Goal: Transaction & Acquisition: Purchase product/service

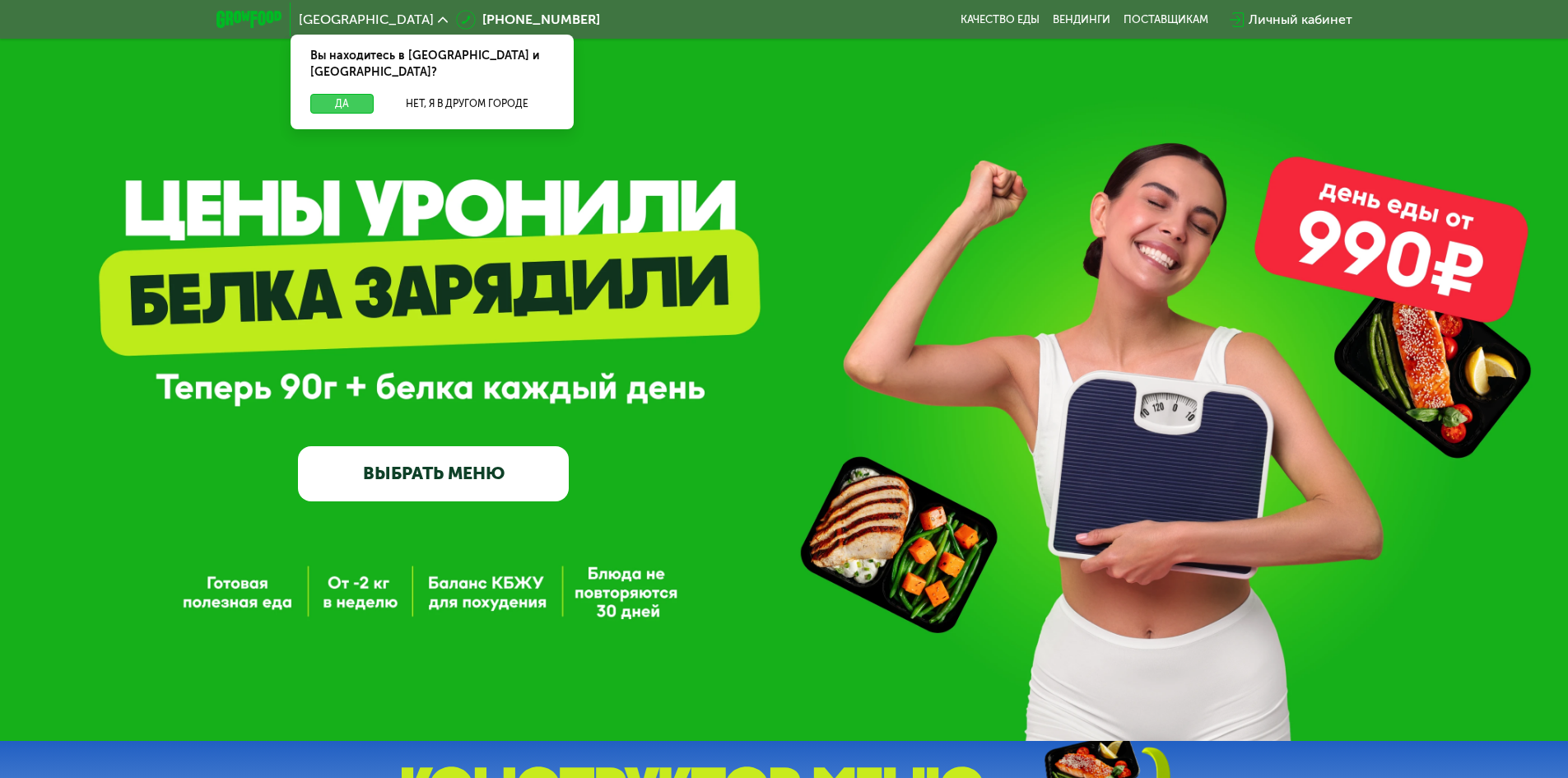
click at [354, 94] on button "Да" at bounding box center [342, 104] width 64 height 20
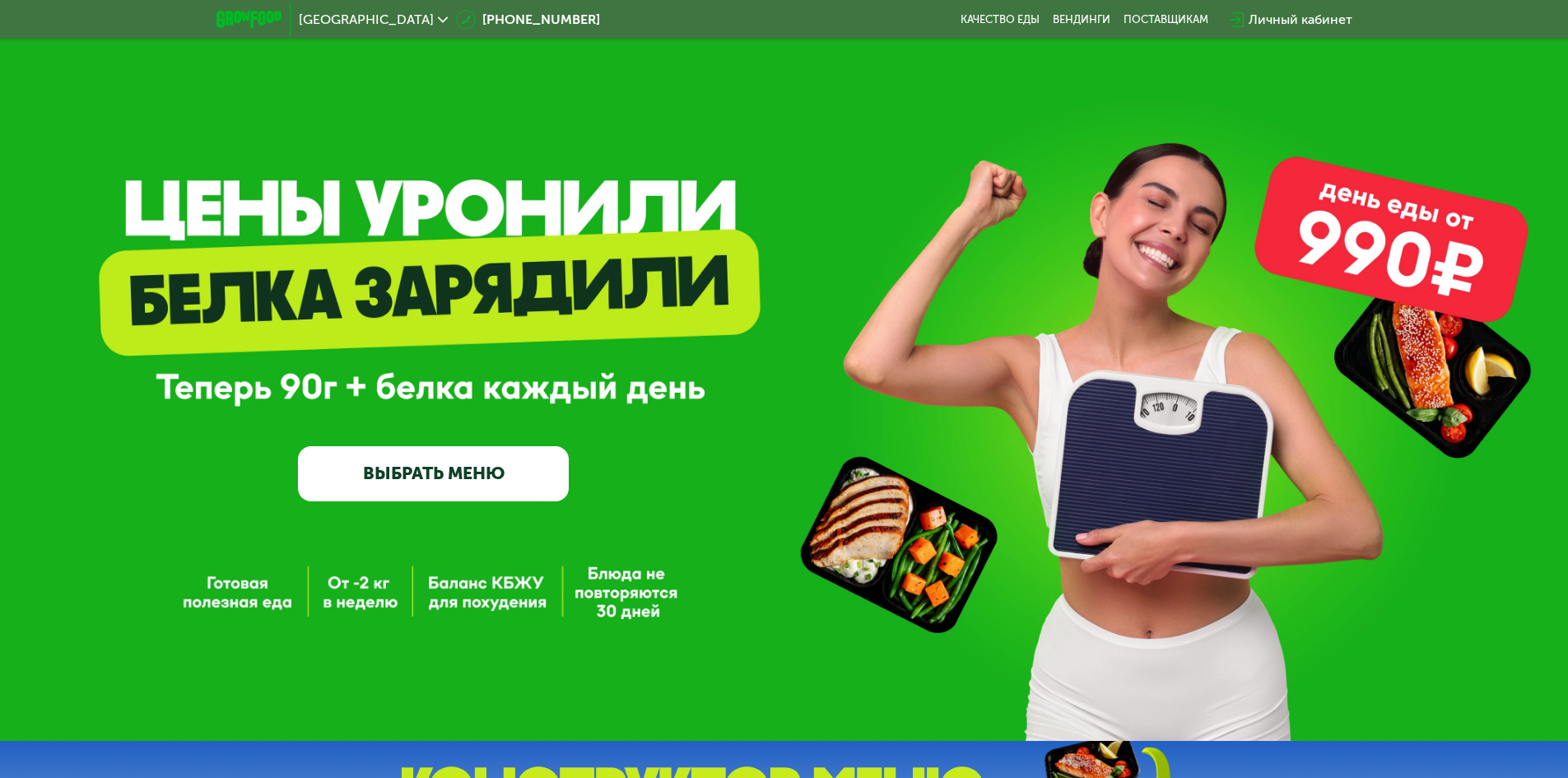
click at [412, 475] on link "ВЫБРАТЬ МЕНЮ" at bounding box center [433, 473] width 271 height 55
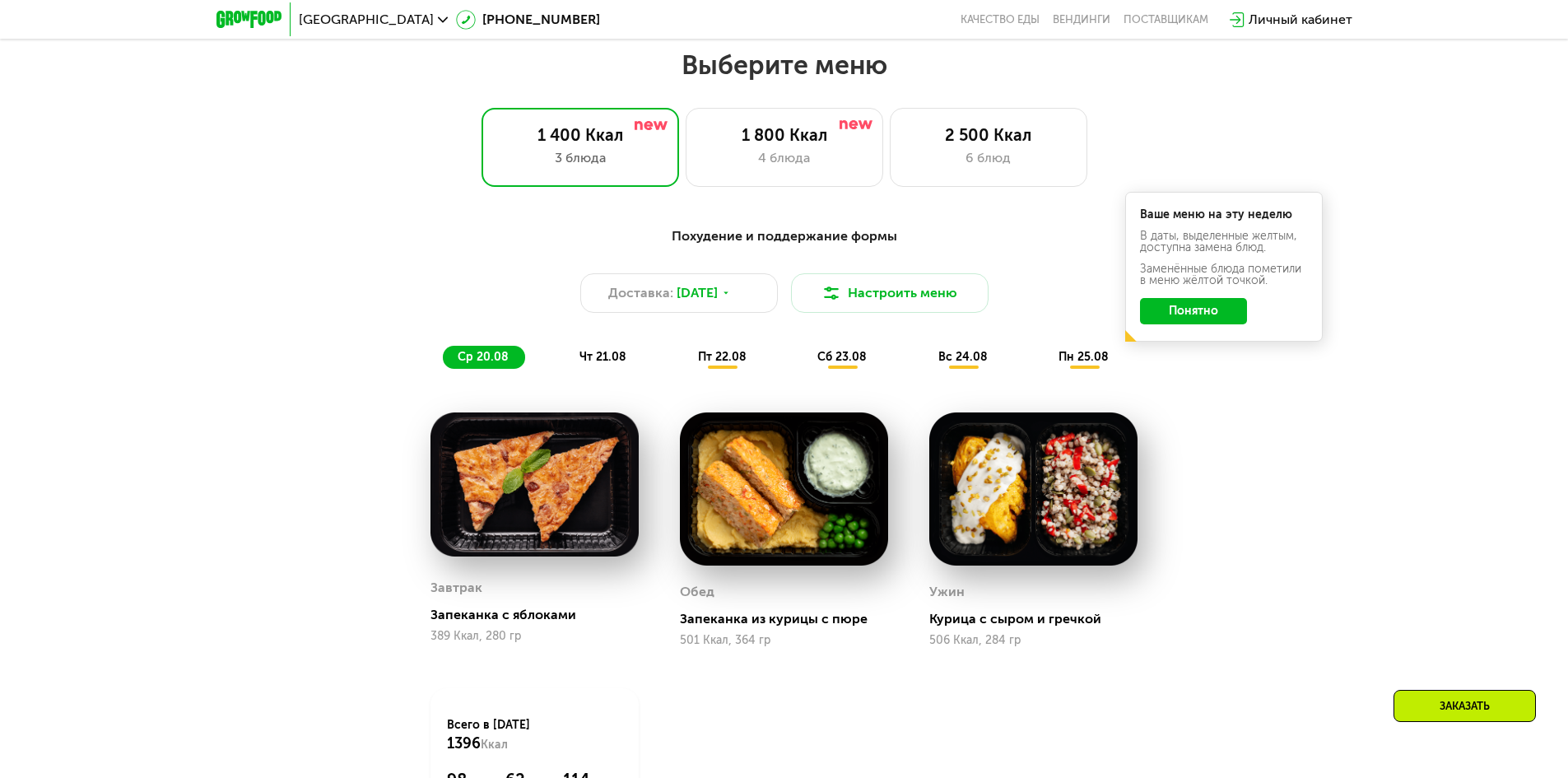
scroll to position [889, 0]
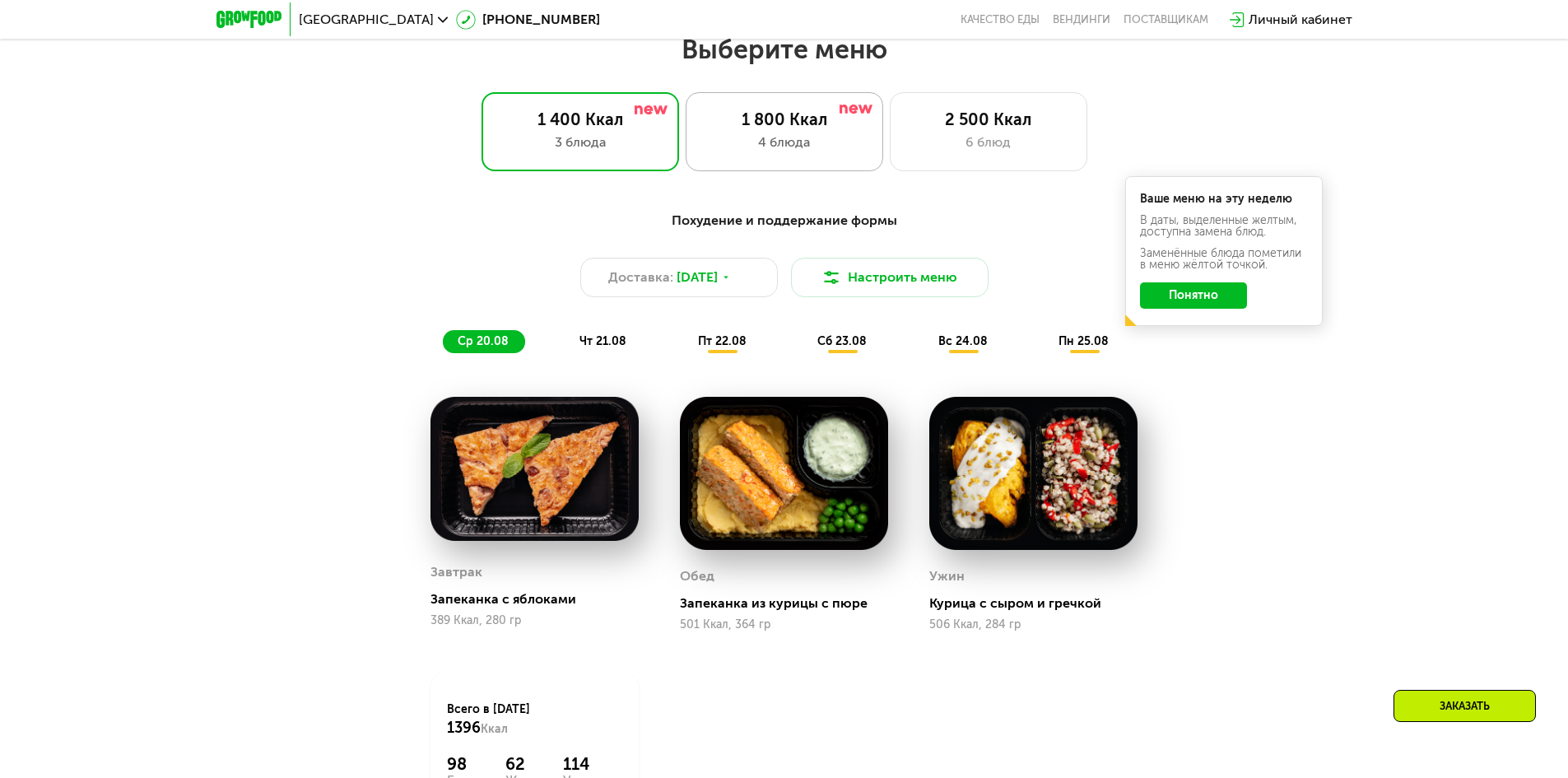
click at [841, 151] on div "4 блюда" at bounding box center [785, 143] width 163 height 20
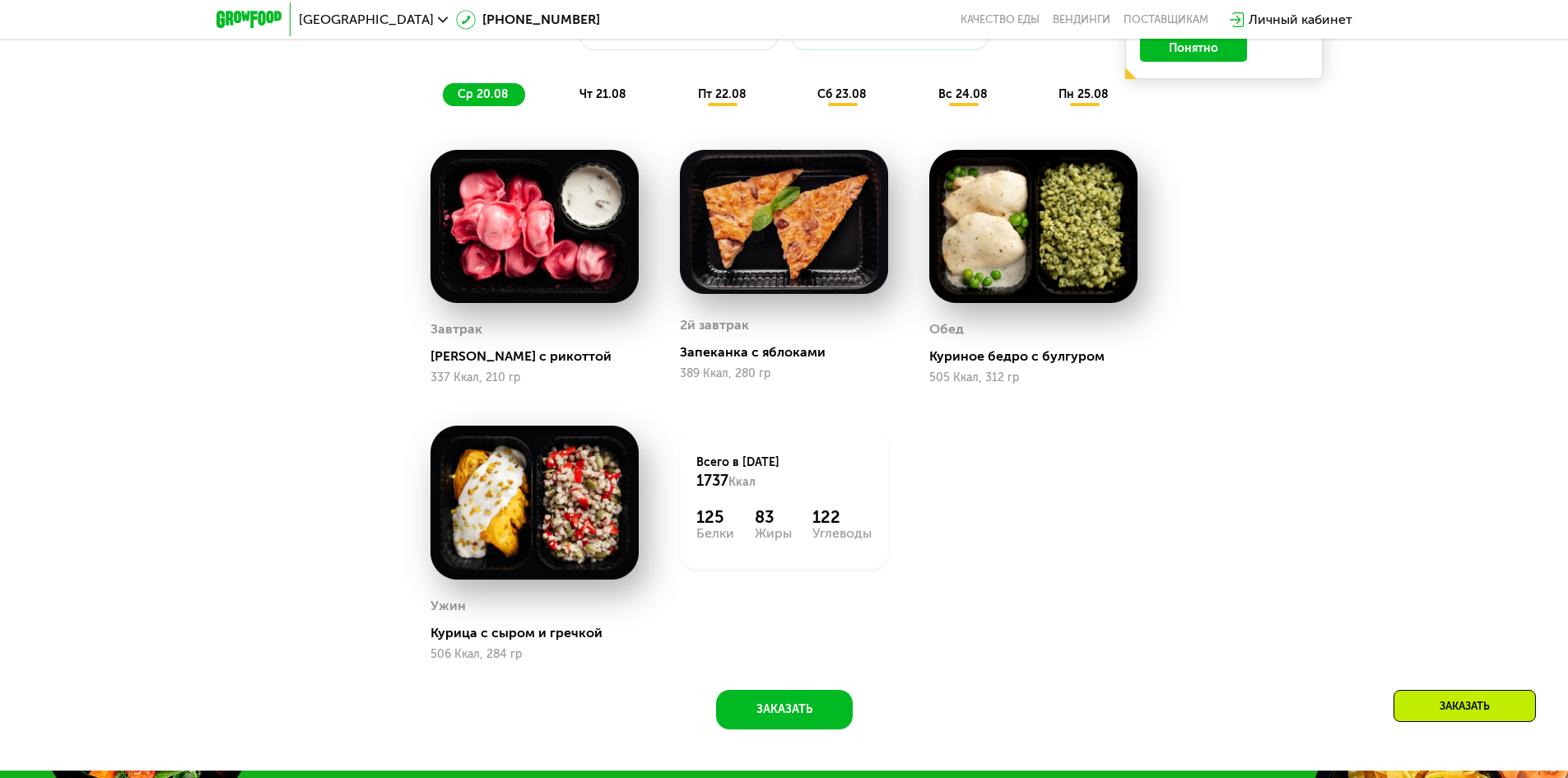
scroll to position [1053, 0]
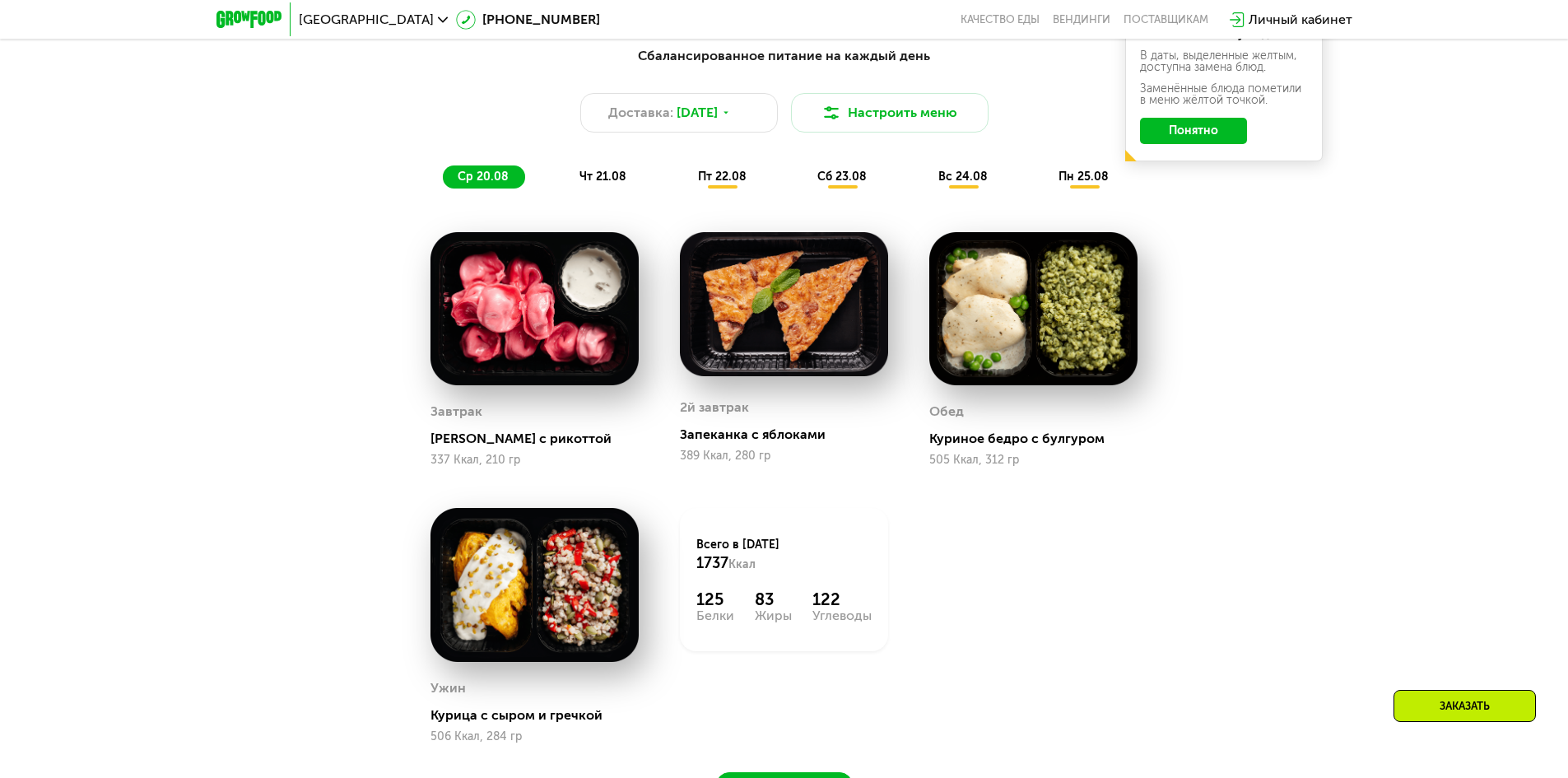
click at [593, 184] on span "чт 21.08" at bounding box center [603, 177] width 47 height 14
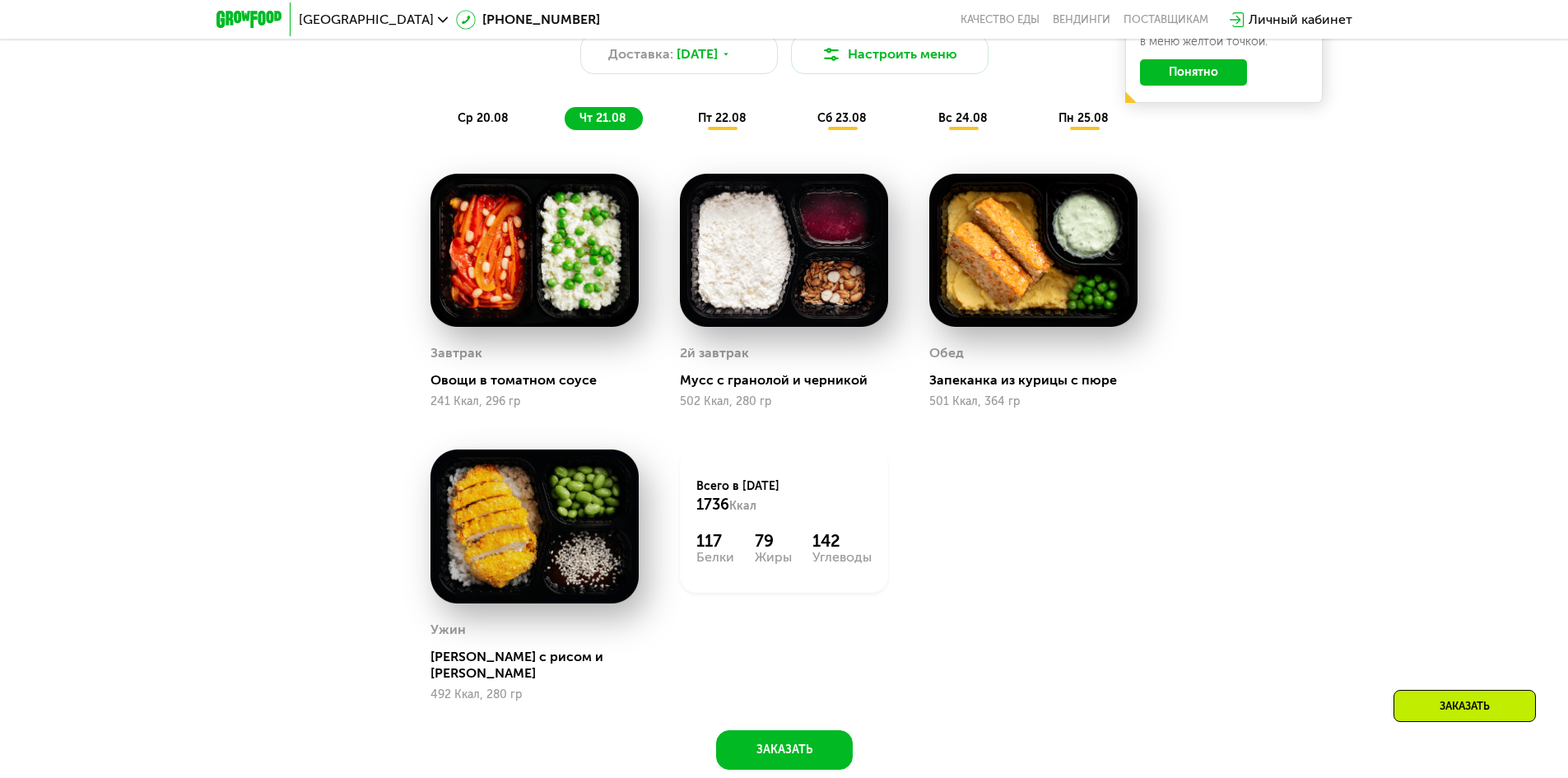
scroll to position [889, 0]
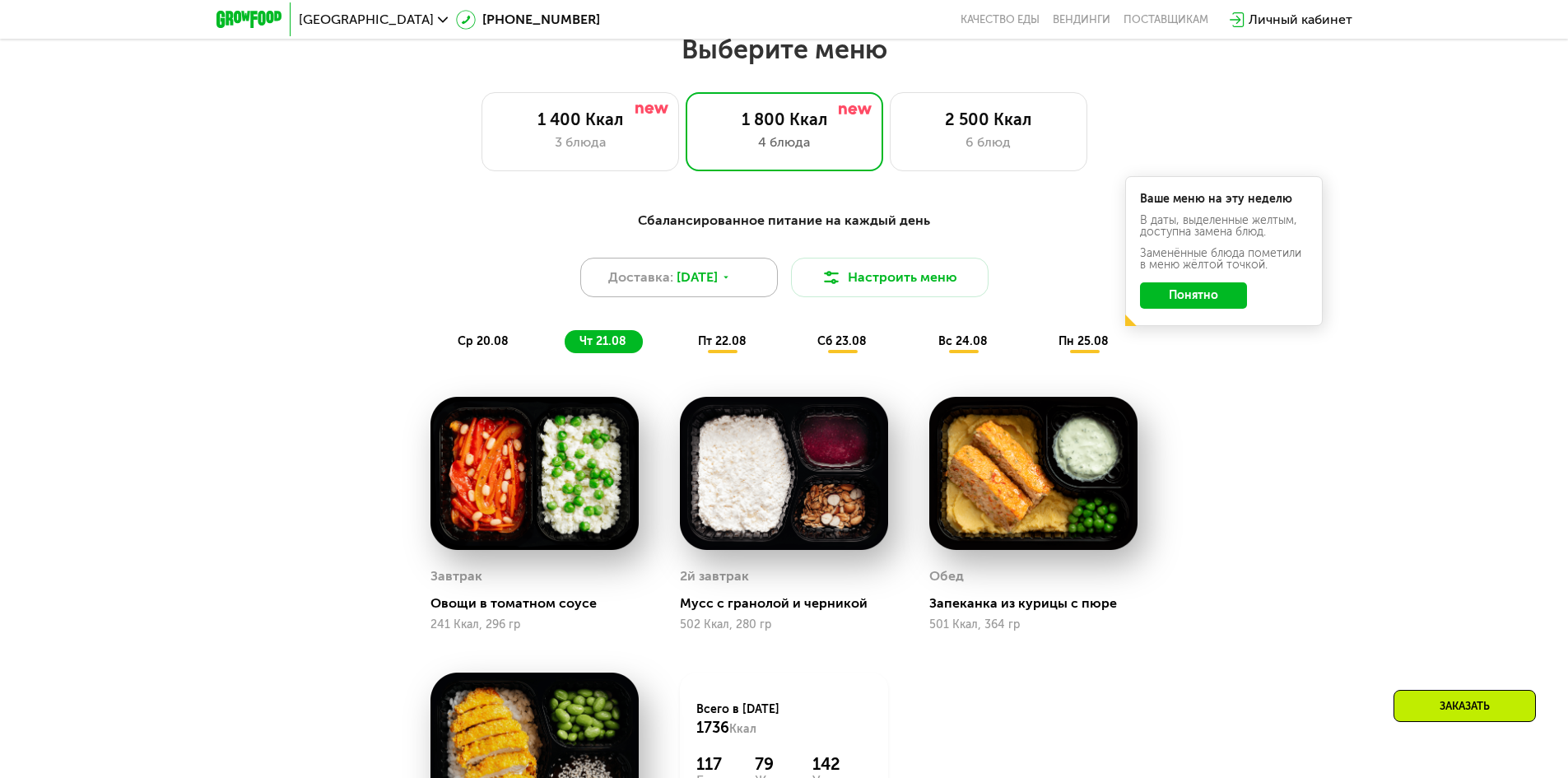
click at [693, 284] on span "[DATE]" at bounding box center [697, 277] width 41 height 20
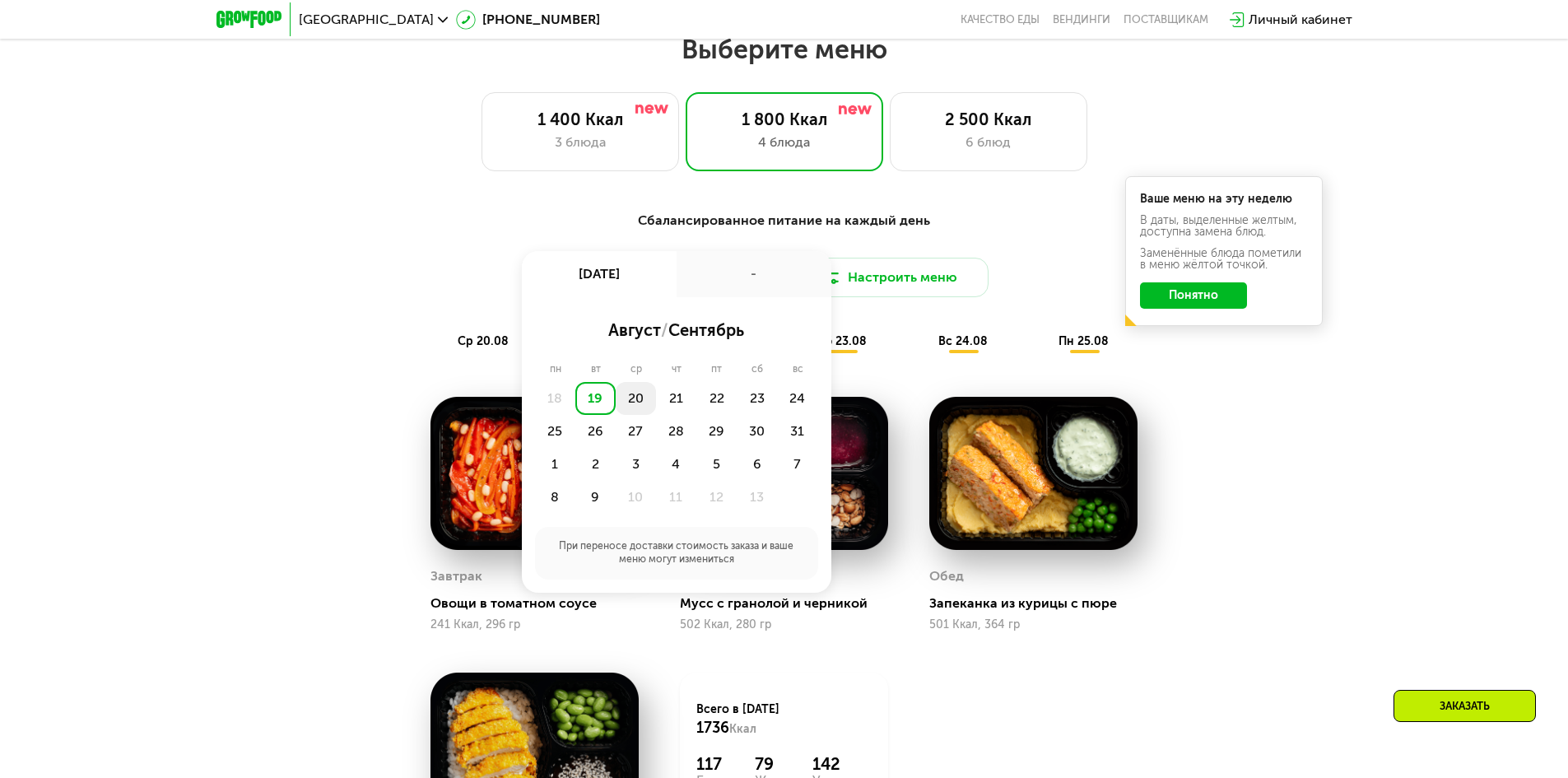
click at [656, 394] on div "20" at bounding box center [675, 398] width 40 height 33
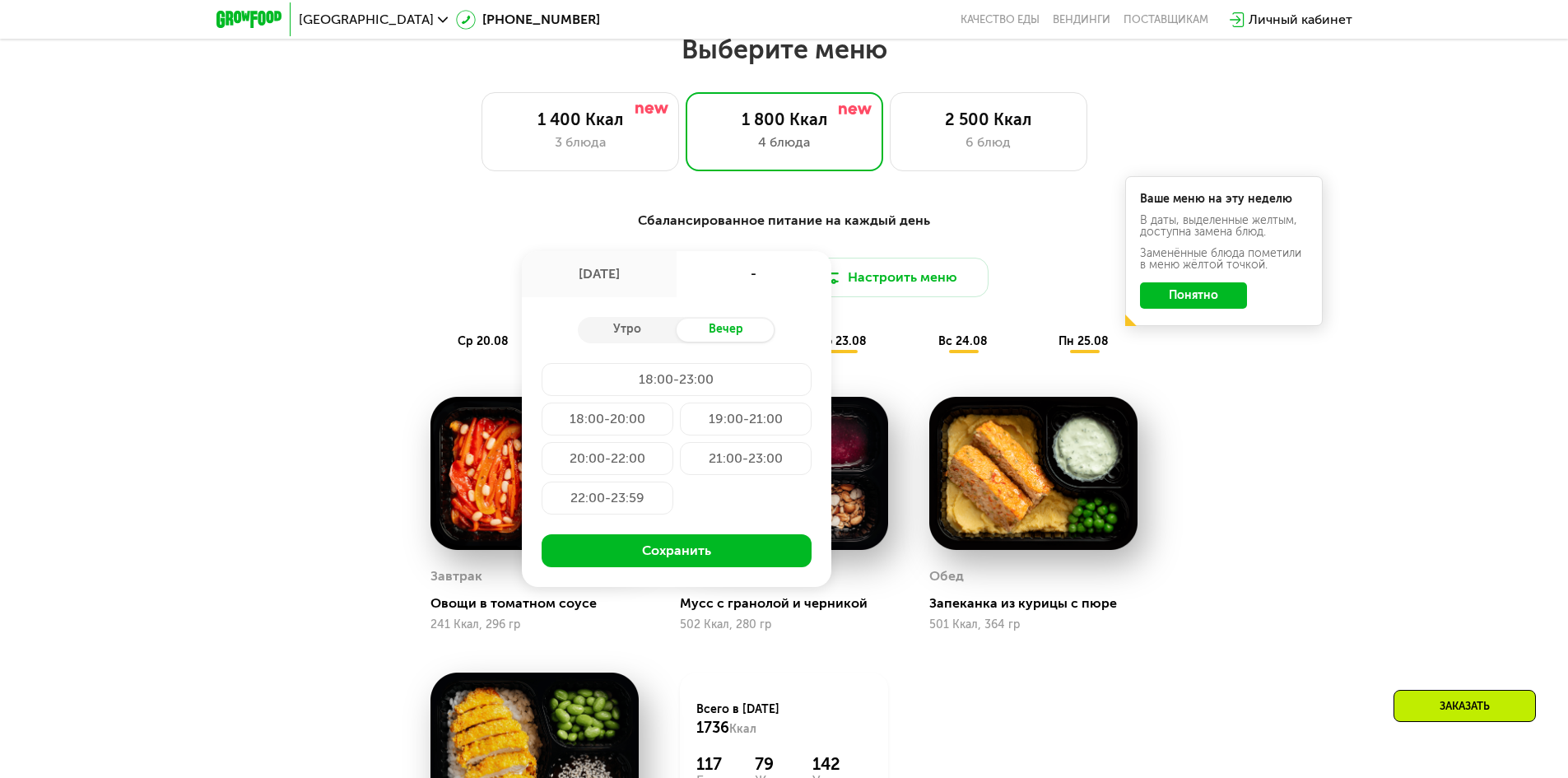
click at [326, 408] on div "Сбалансированное питание на каждый день Доставка: [DATE] авг, ср - Утро Вечер 1…" at bounding box center [784, 597] width 1014 height 792
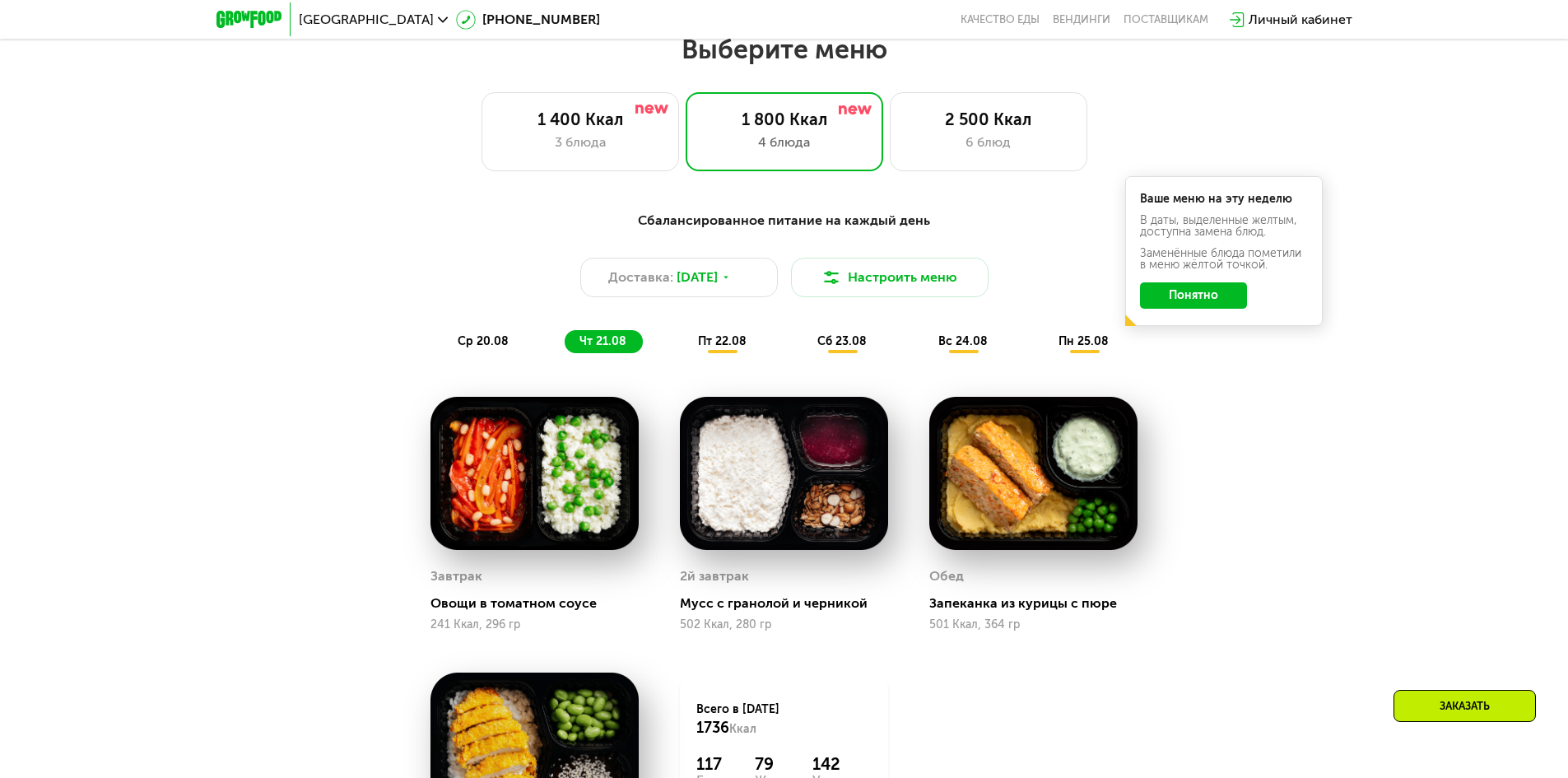
click at [488, 348] on span "ср 20.08" at bounding box center [483, 341] width 51 height 14
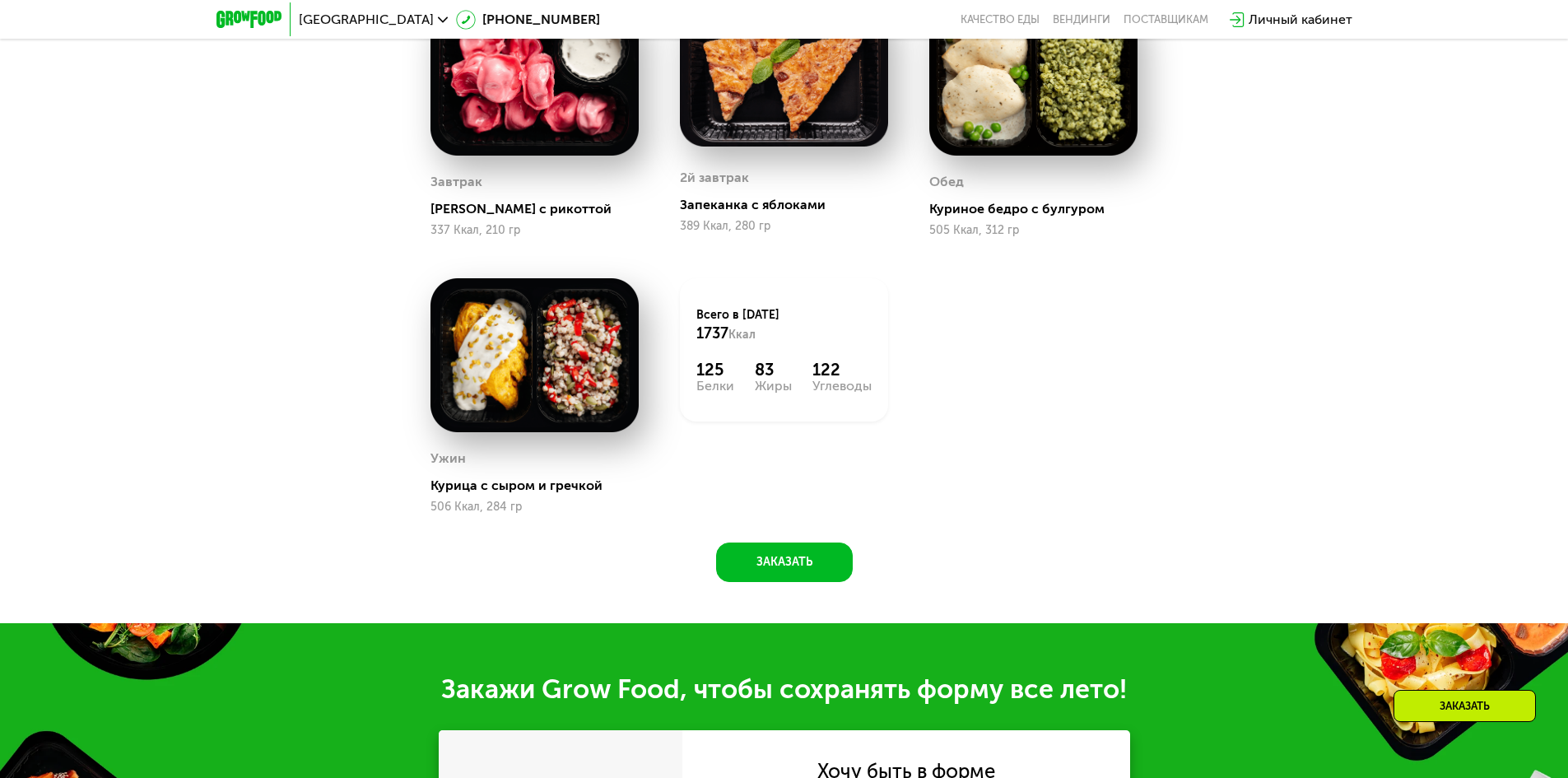
scroll to position [1301, 0]
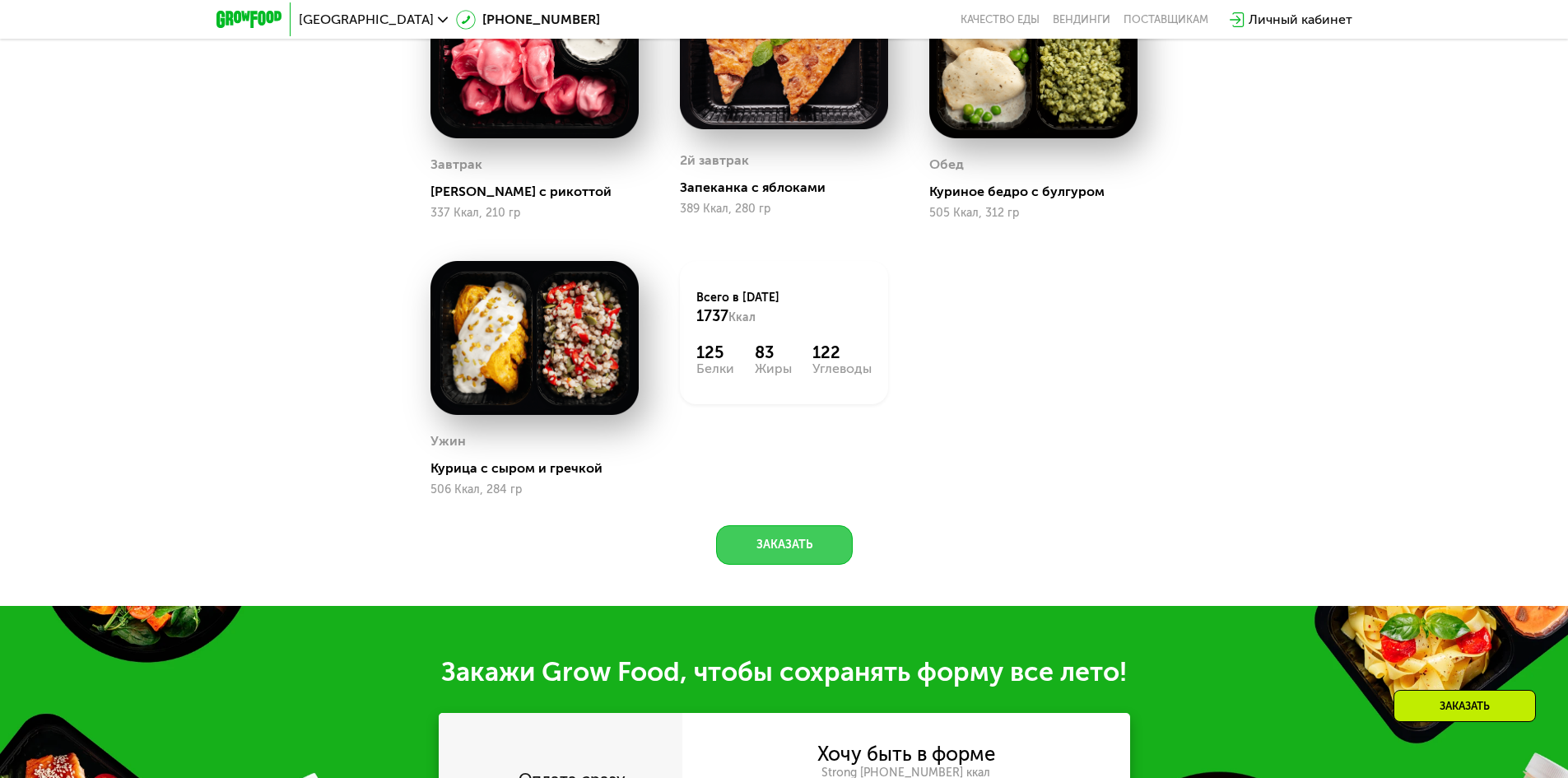
click at [775, 558] on button "Заказать" at bounding box center [784, 545] width 136 height 39
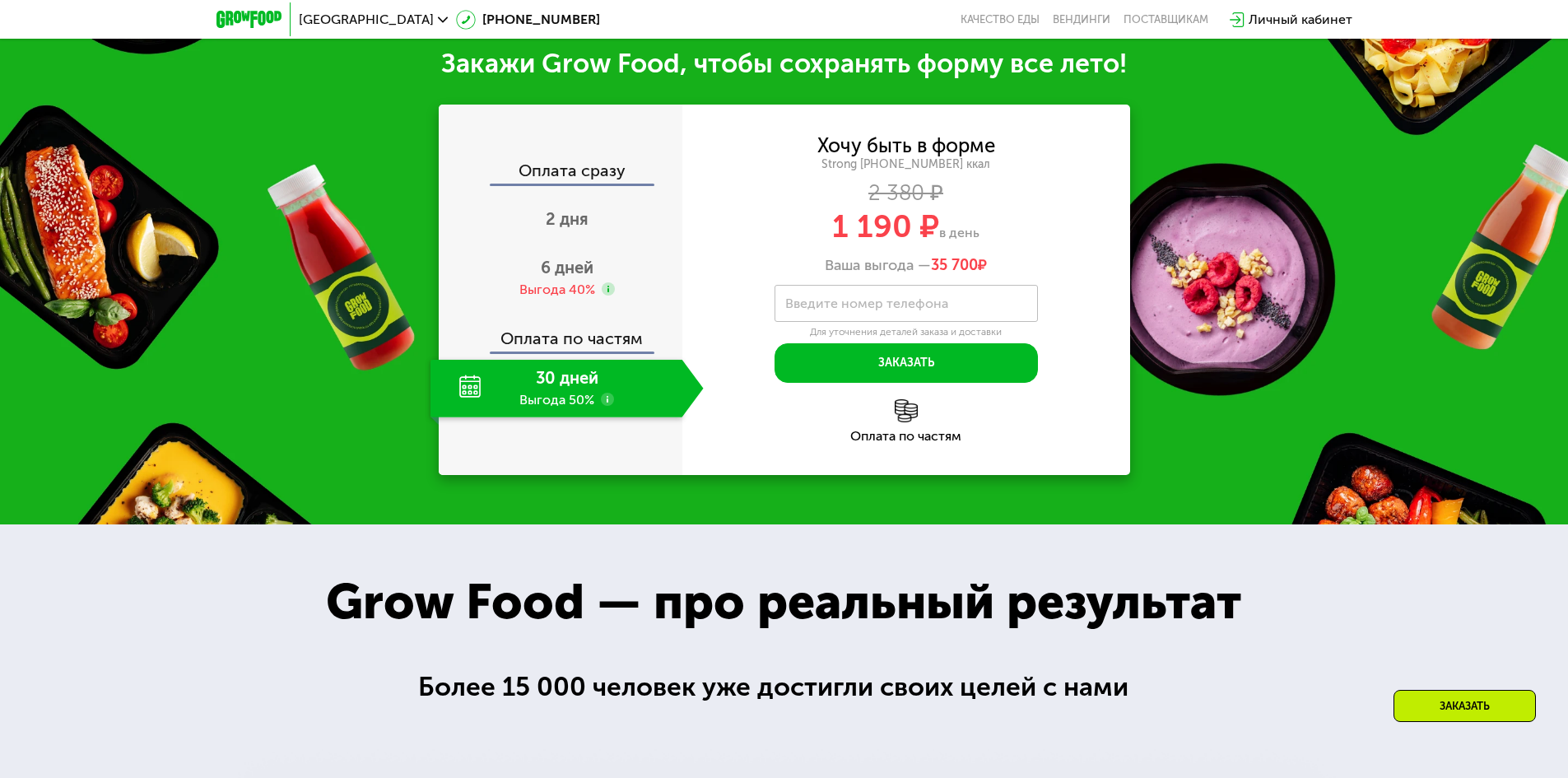
scroll to position [1912, 0]
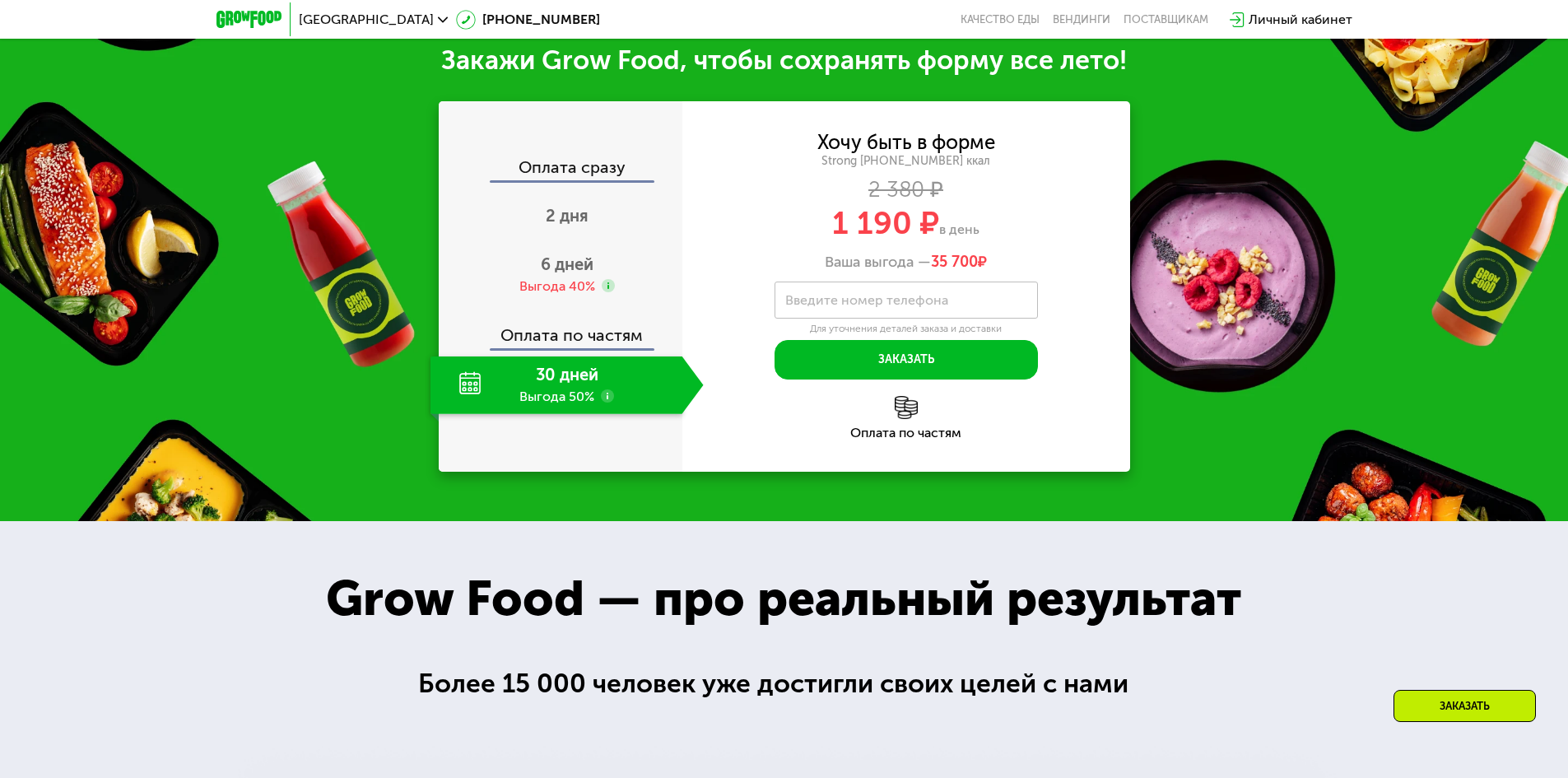
click at [877, 302] on label "Введите номер телефона" at bounding box center [867, 300] width 163 height 9
click at [877, 302] on input "Введите номер телефона" at bounding box center [906, 300] width 264 height 37
click at [578, 225] on span "2 дня" at bounding box center [567, 215] width 43 height 20
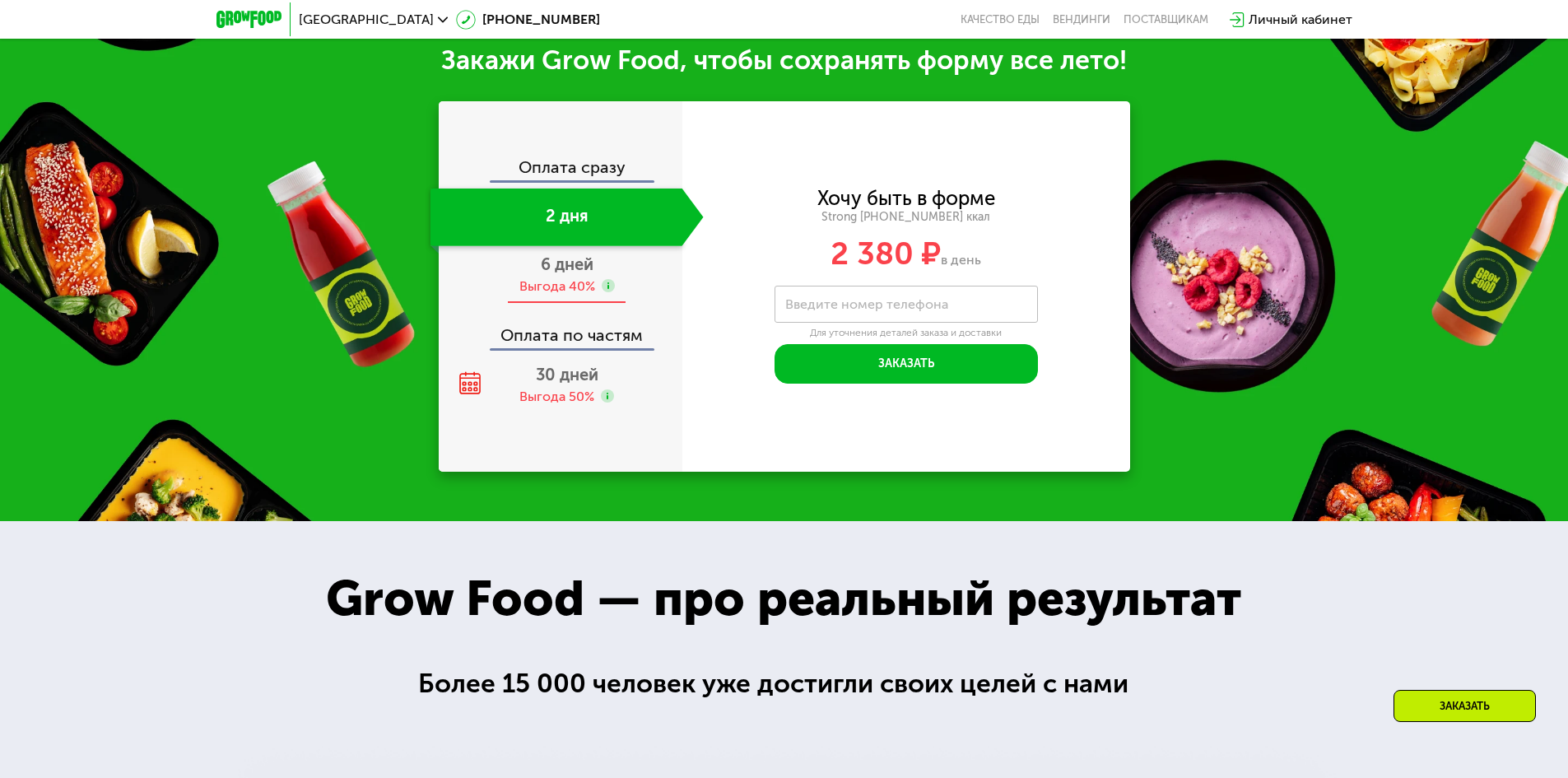
click at [571, 284] on div "Выгода 40%" at bounding box center [557, 286] width 75 height 18
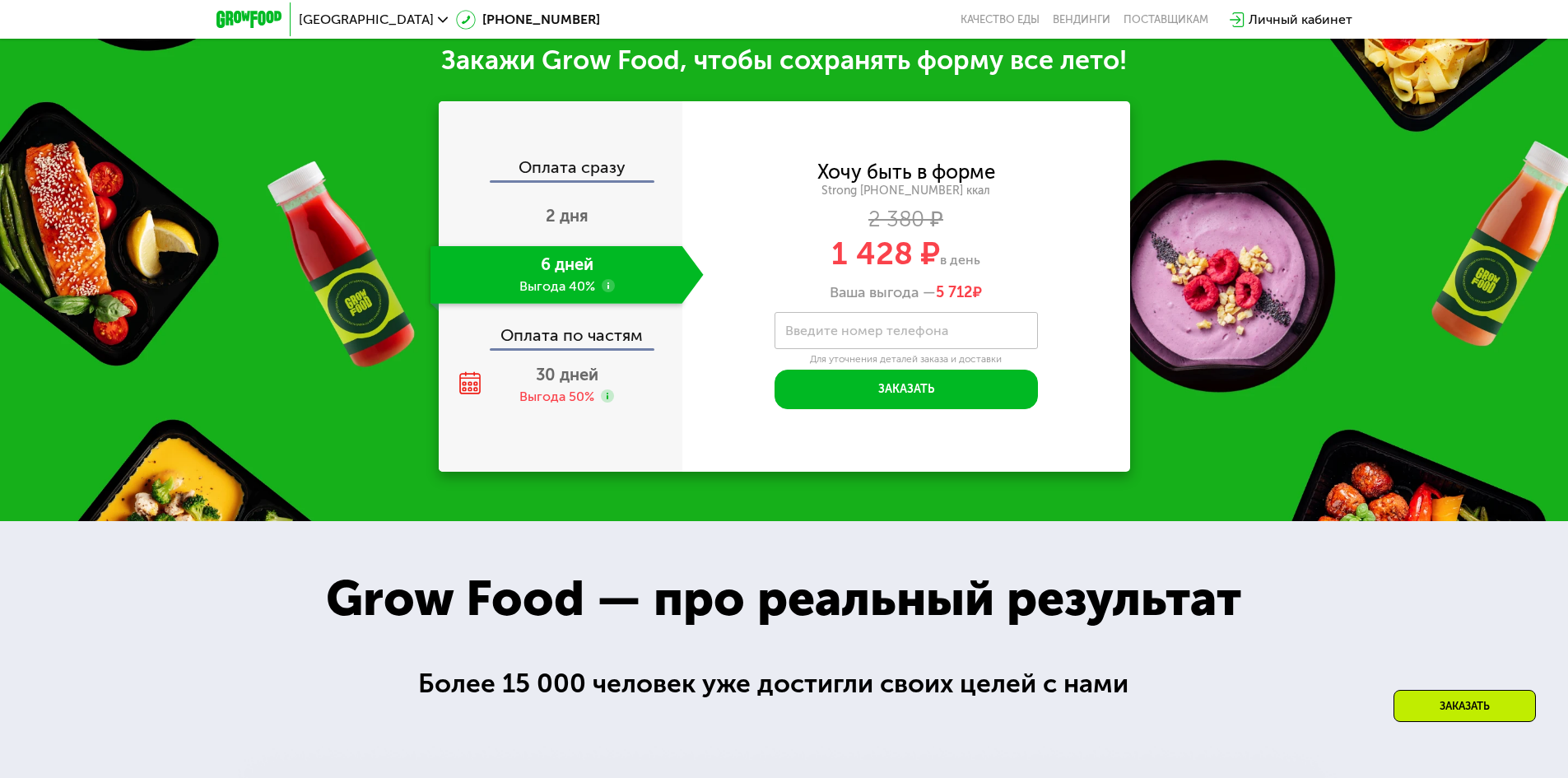
click at [573, 178] on div "Оплата сразу" at bounding box center [562, 170] width 242 height 22
click at [570, 216] on span "2 дня" at bounding box center [567, 215] width 43 height 20
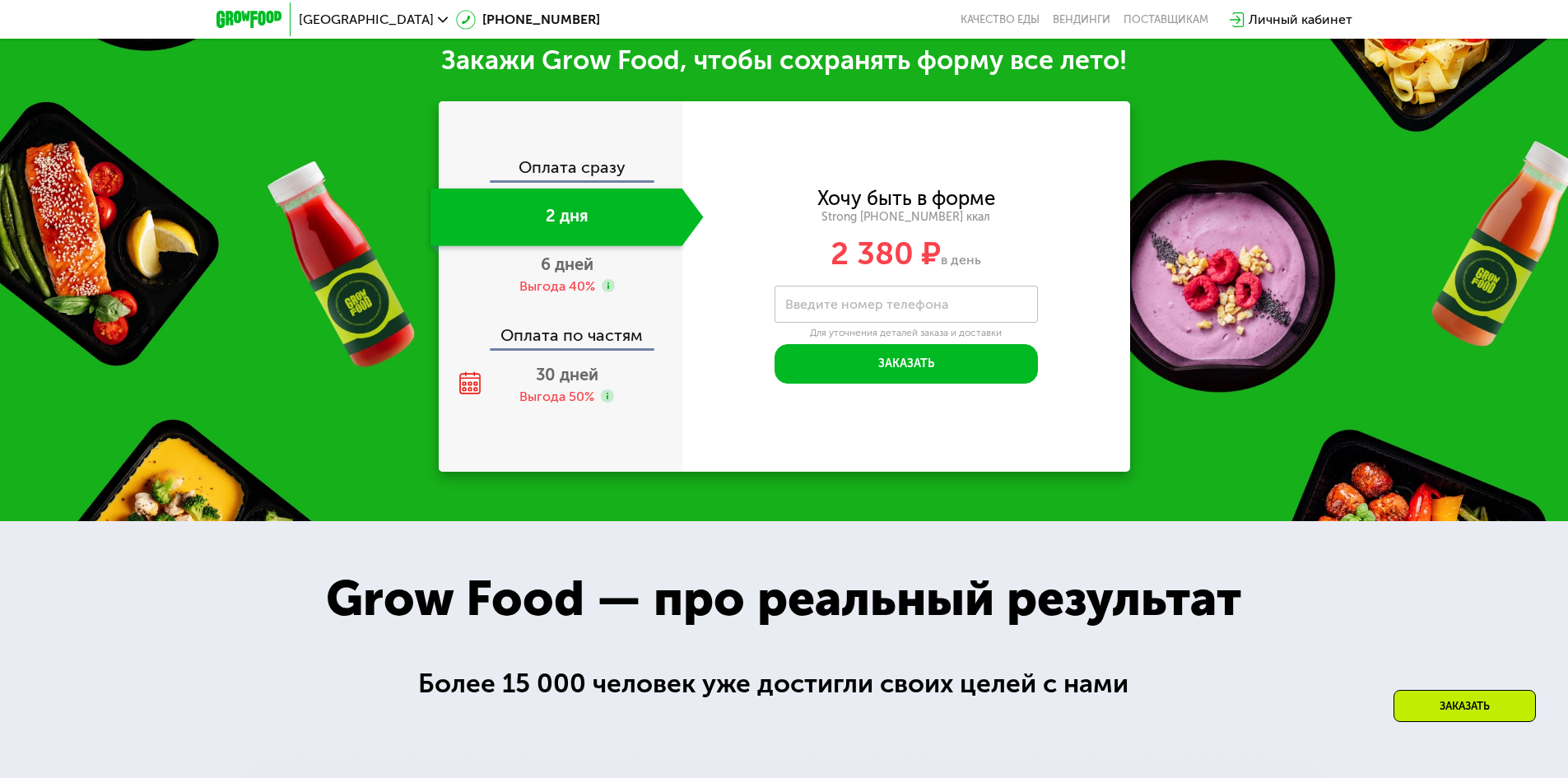
click at [557, 173] on div "Оплата сразу" at bounding box center [562, 170] width 242 height 22
click at [599, 170] on div "Оплата сразу" at bounding box center [562, 170] width 242 height 22
click at [578, 162] on div "Оплата сразу 2 дня 6 дней Выгода 40% Оплата по частям 30 дней Выгода 50%" at bounding box center [561, 286] width 244 height 371
click at [572, 176] on div "Оплата сразу" at bounding box center [562, 170] width 242 height 22
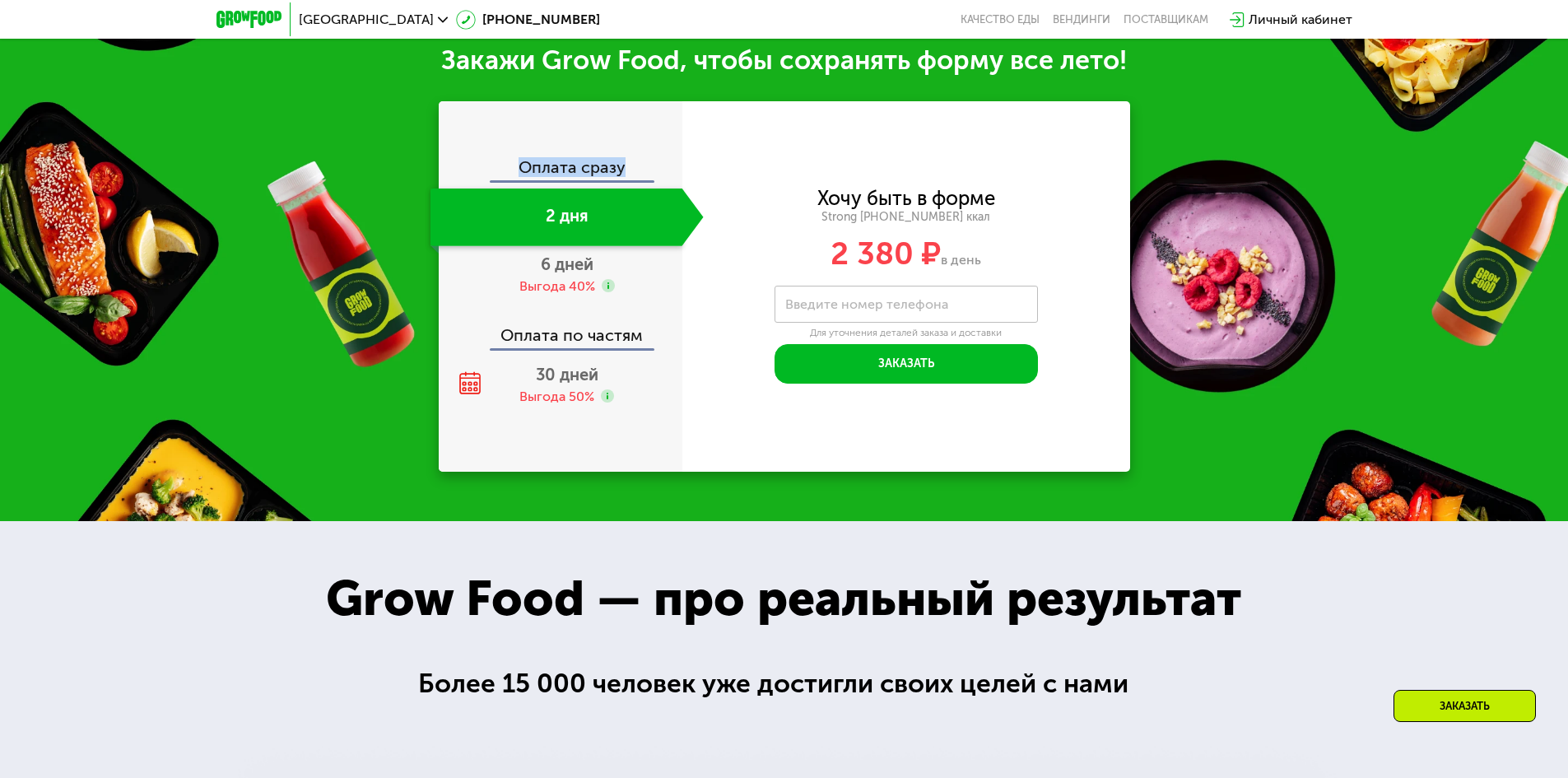
click at [572, 176] on div "Оплата сразу" at bounding box center [562, 170] width 242 height 22
drag, startPoint x: 619, startPoint y: 207, endPoint x: 641, endPoint y: 250, distance: 48.3
click at [620, 208] on div "2 дня" at bounding box center [556, 217] width 252 height 57
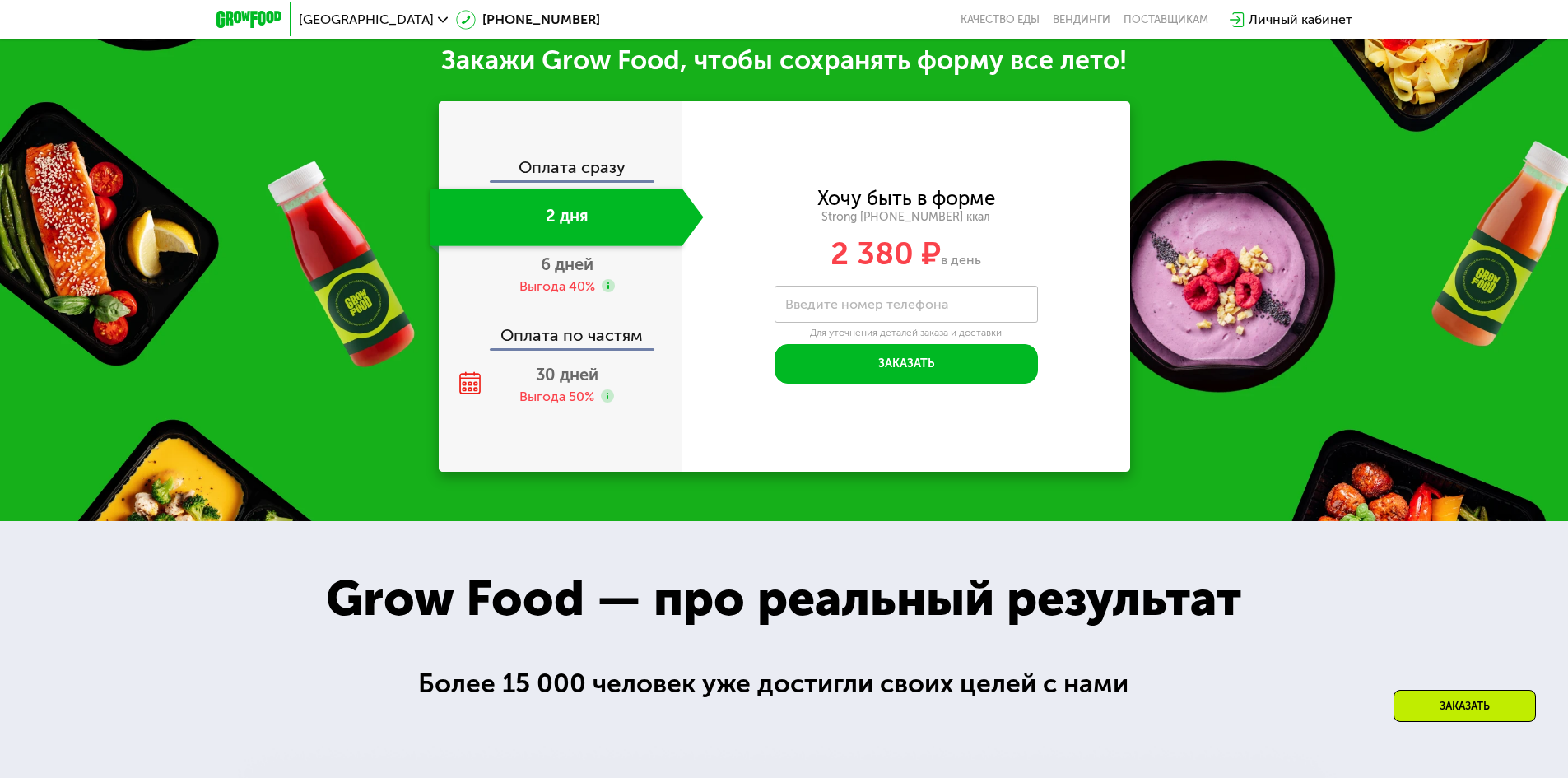
click at [591, 345] on div "Оплата по частям" at bounding box center [562, 329] width 242 height 38
click at [564, 275] on span "6 дней" at bounding box center [567, 264] width 53 height 20
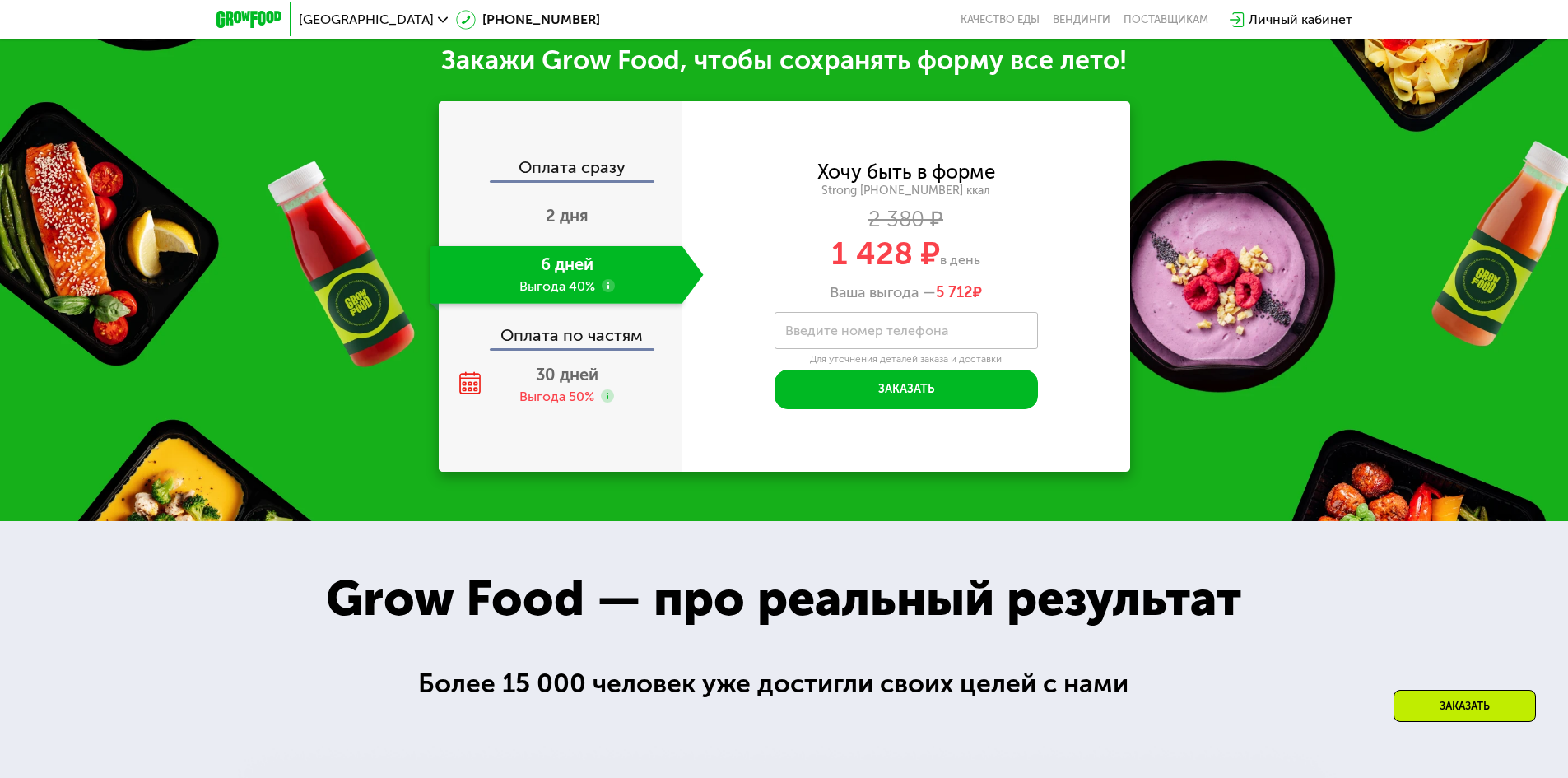
click at [562, 167] on div "Оплата сразу" at bounding box center [562, 170] width 242 height 22
click at [584, 225] on span "2 дня" at bounding box center [567, 215] width 43 height 20
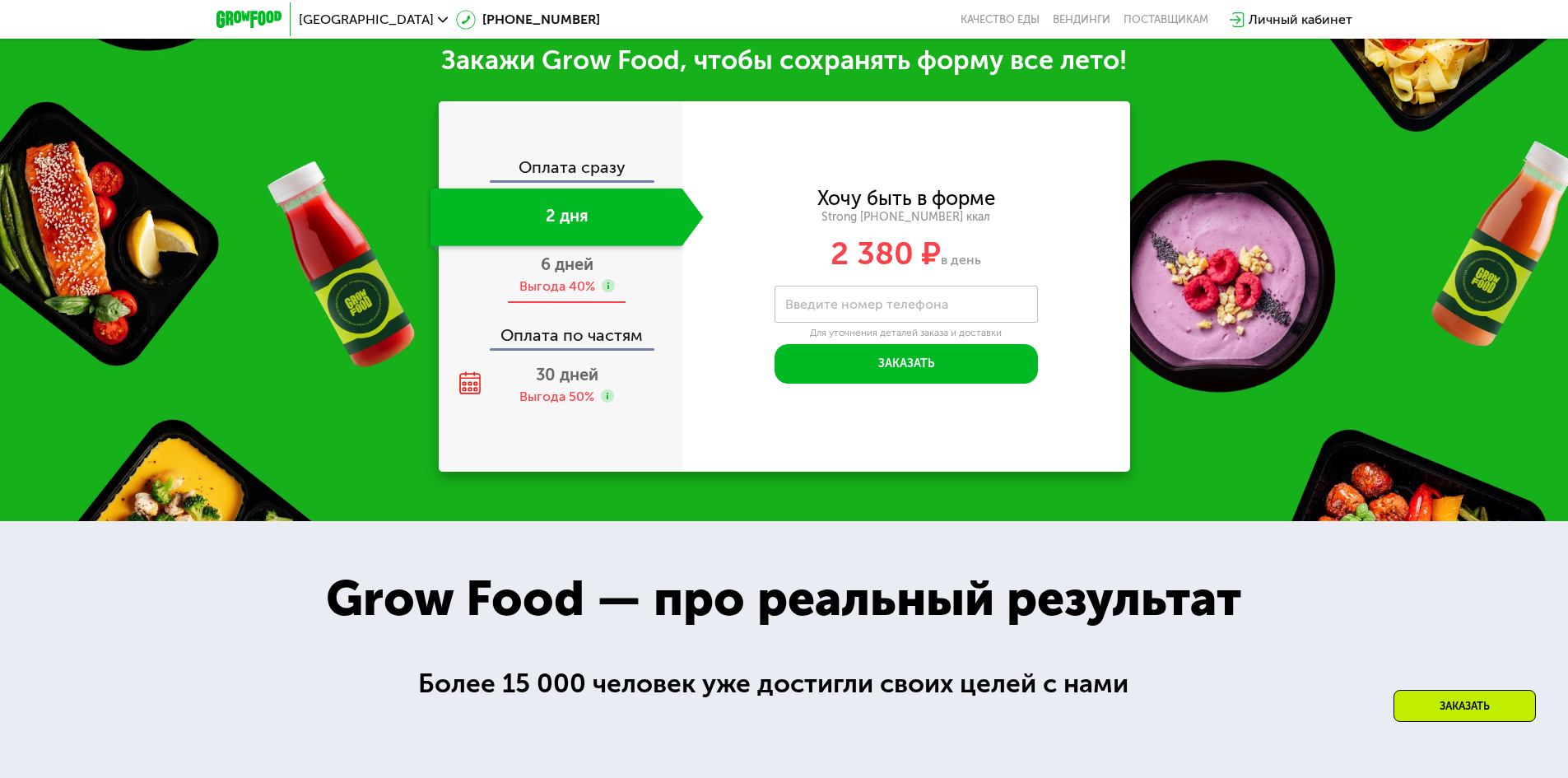
drag, startPoint x: 572, startPoint y: 304, endPoint x: 573, endPoint y: 291, distance: 13.0
click at [573, 303] on div "6 дней Выгода 40%" at bounding box center [567, 275] width 274 height 57
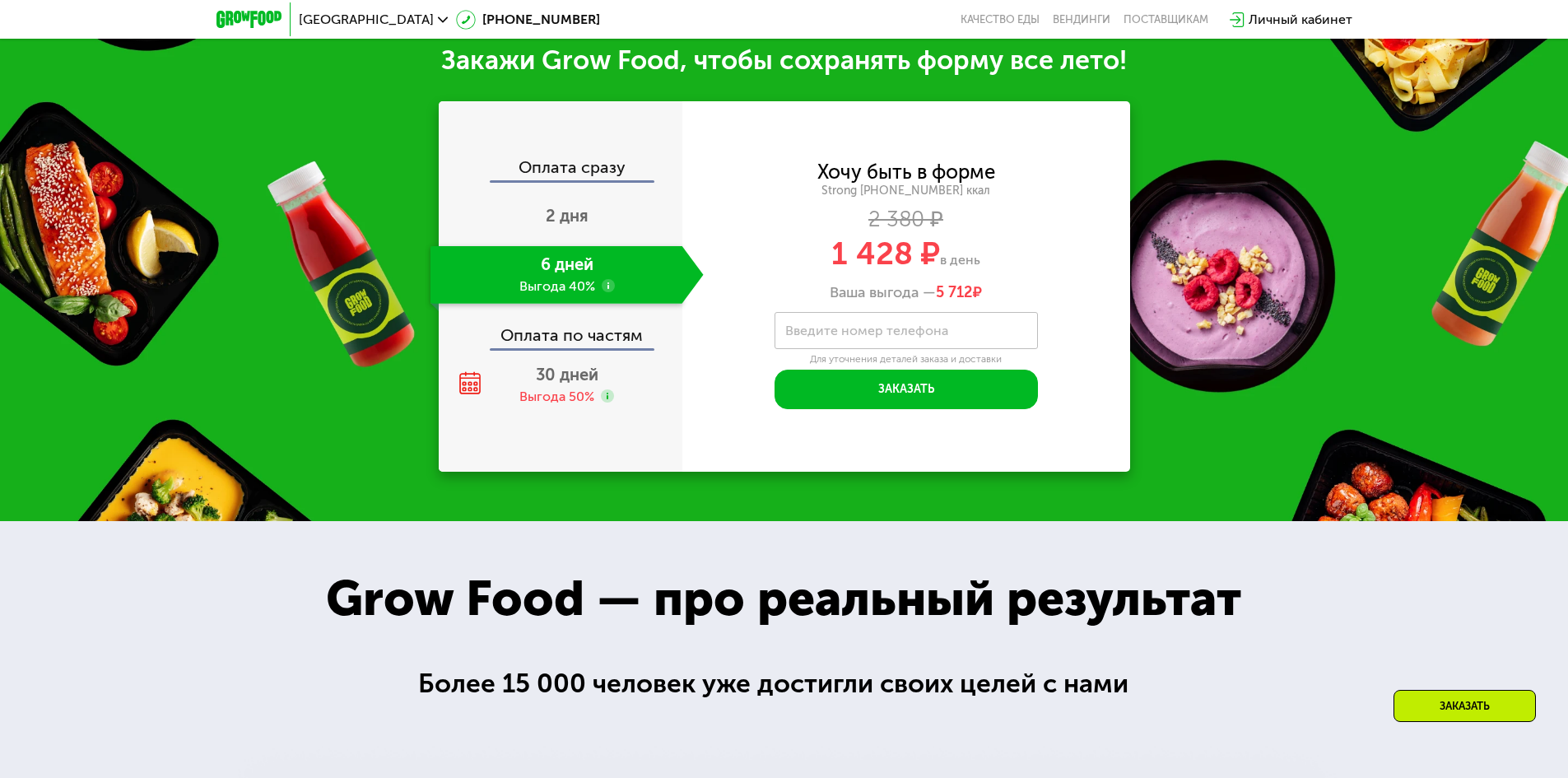
click at [571, 343] on div "Оплата по частям" at bounding box center [562, 329] width 242 height 38
drag, startPoint x: 578, startPoint y: 351, endPoint x: 581, endPoint y: 366, distance: 15.3
click at [579, 348] on div "Оплата по частям" at bounding box center [562, 329] width 242 height 38
click at [579, 384] on span "30 дней" at bounding box center [567, 374] width 63 height 20
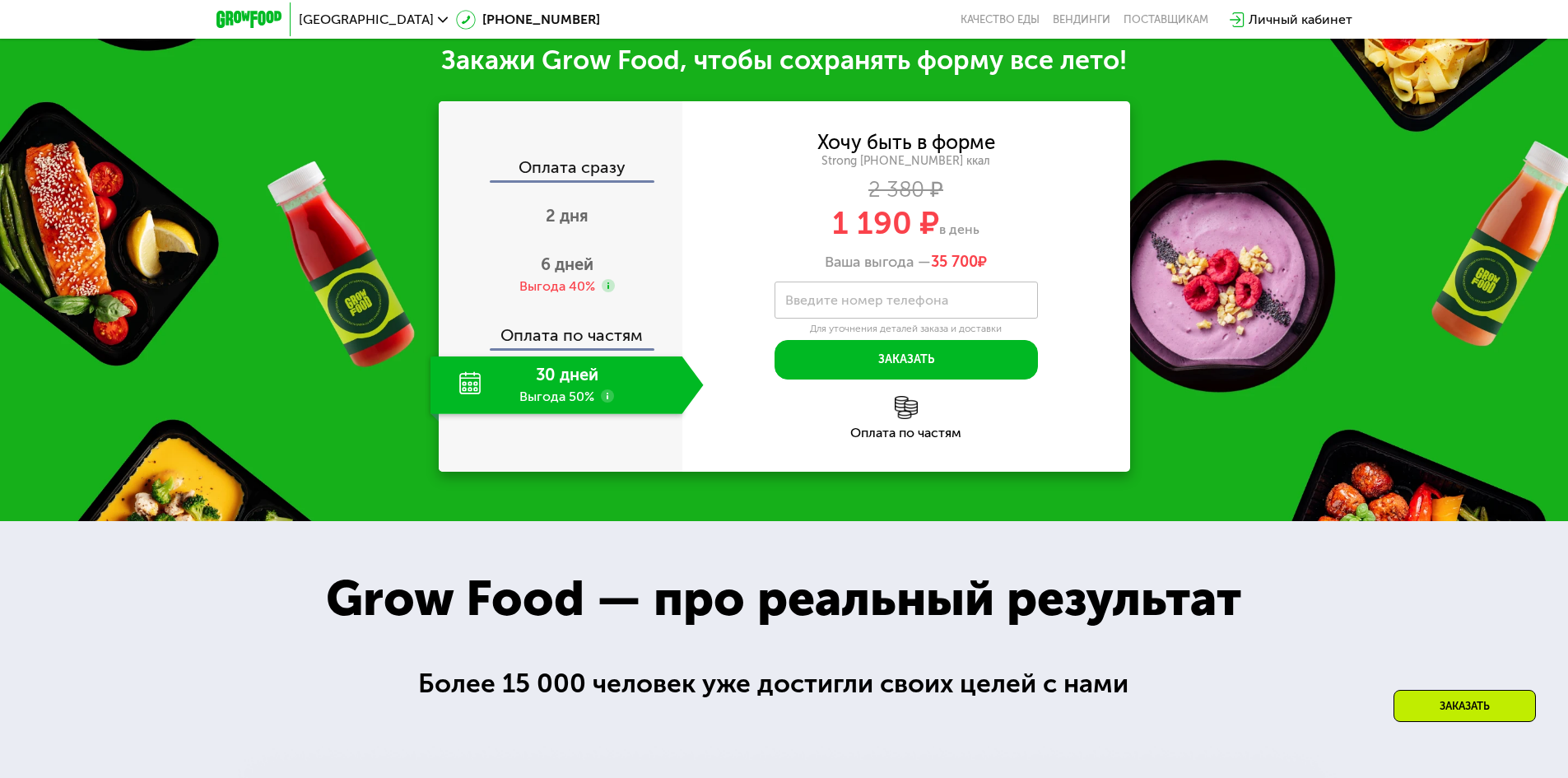
click at [564, 170] on div "Оплата сразу" at bounding box center [562, 170] width 242 height 22
click at [587, 221] on span "2 дня" at bounding box center [567, 215] width 43 height 20
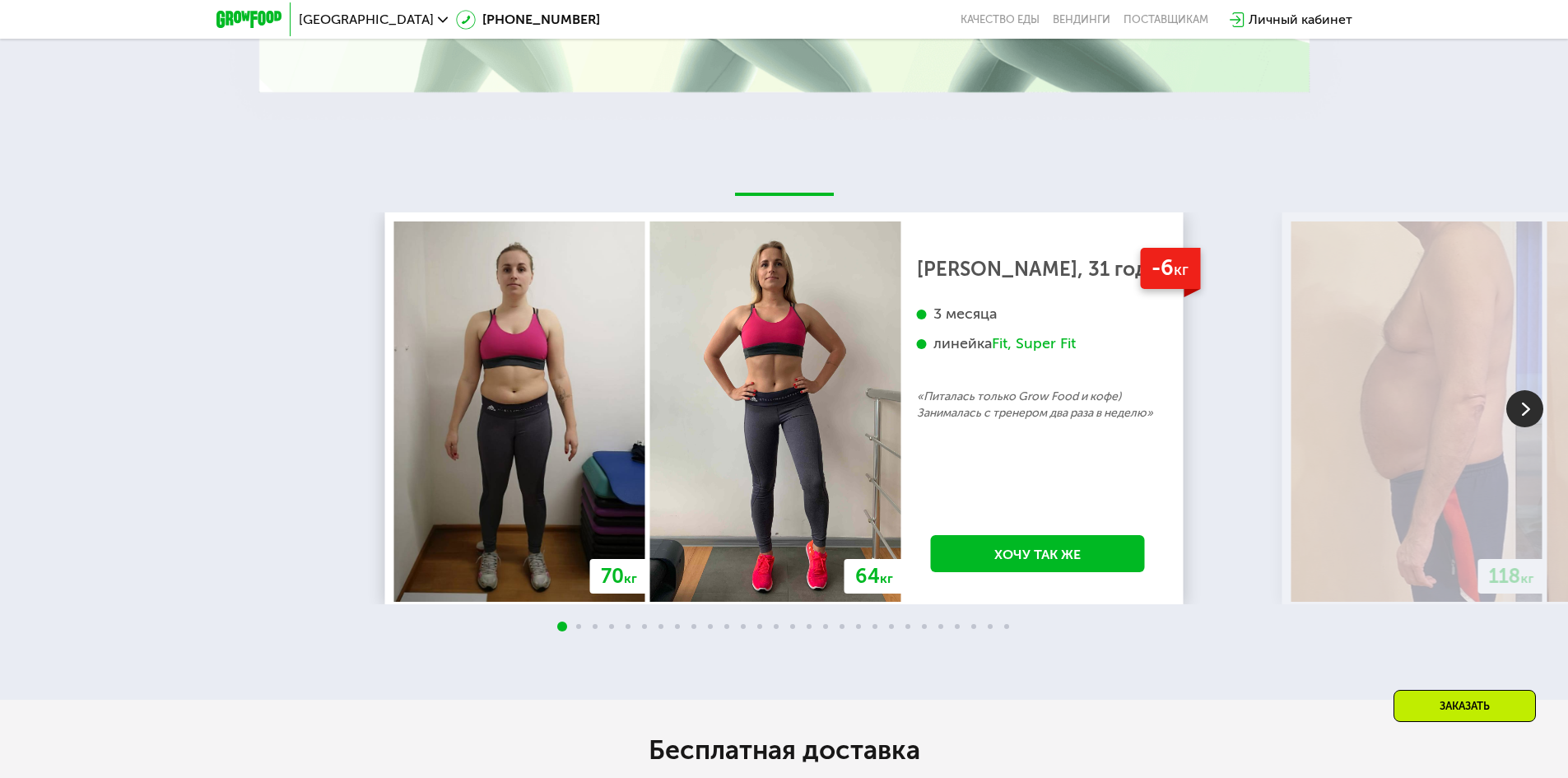
scroll to position [3147, 0]
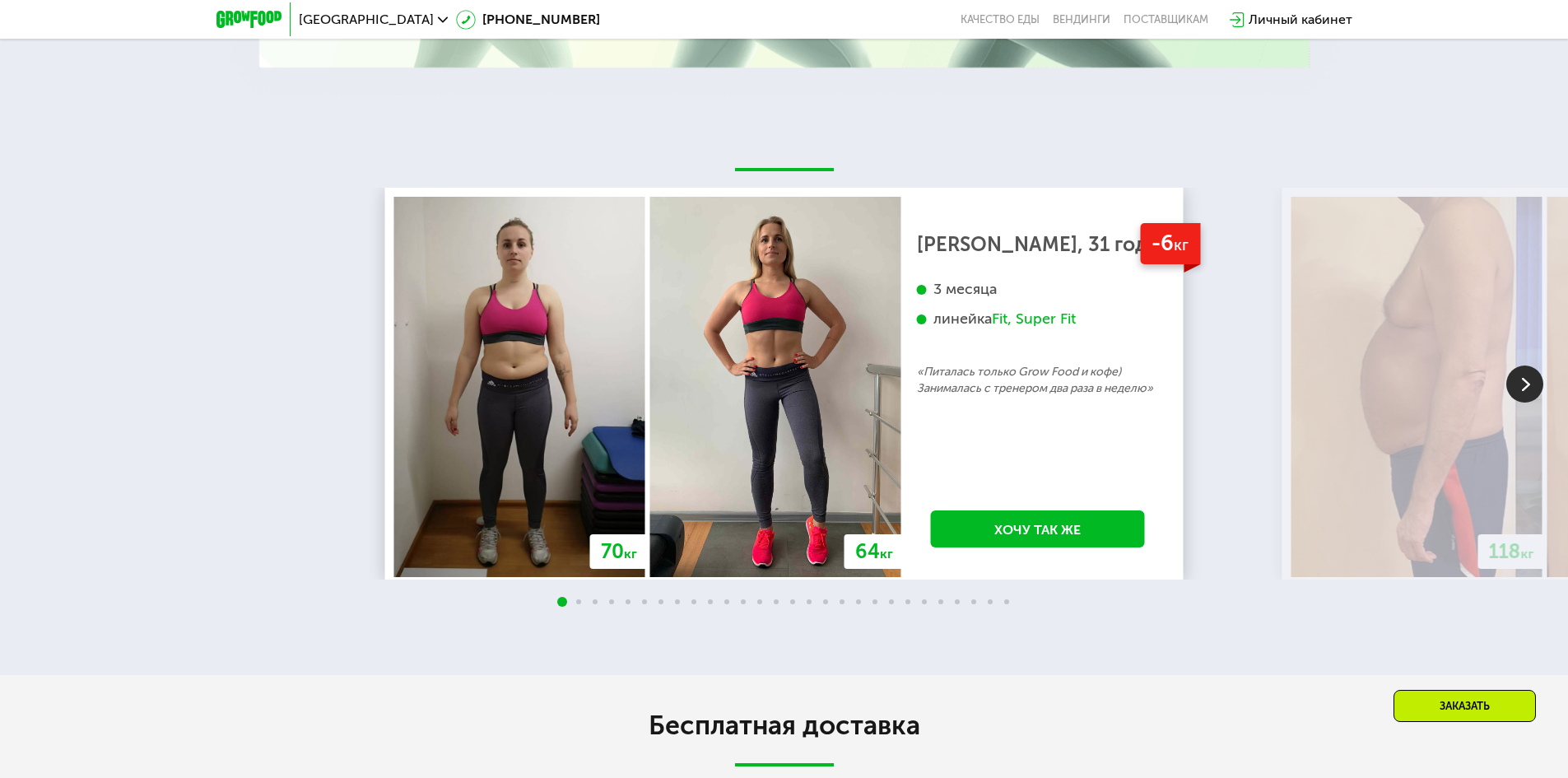
click at [1532, 394] on img at bounding box center [1524, 383] width 37 height 37
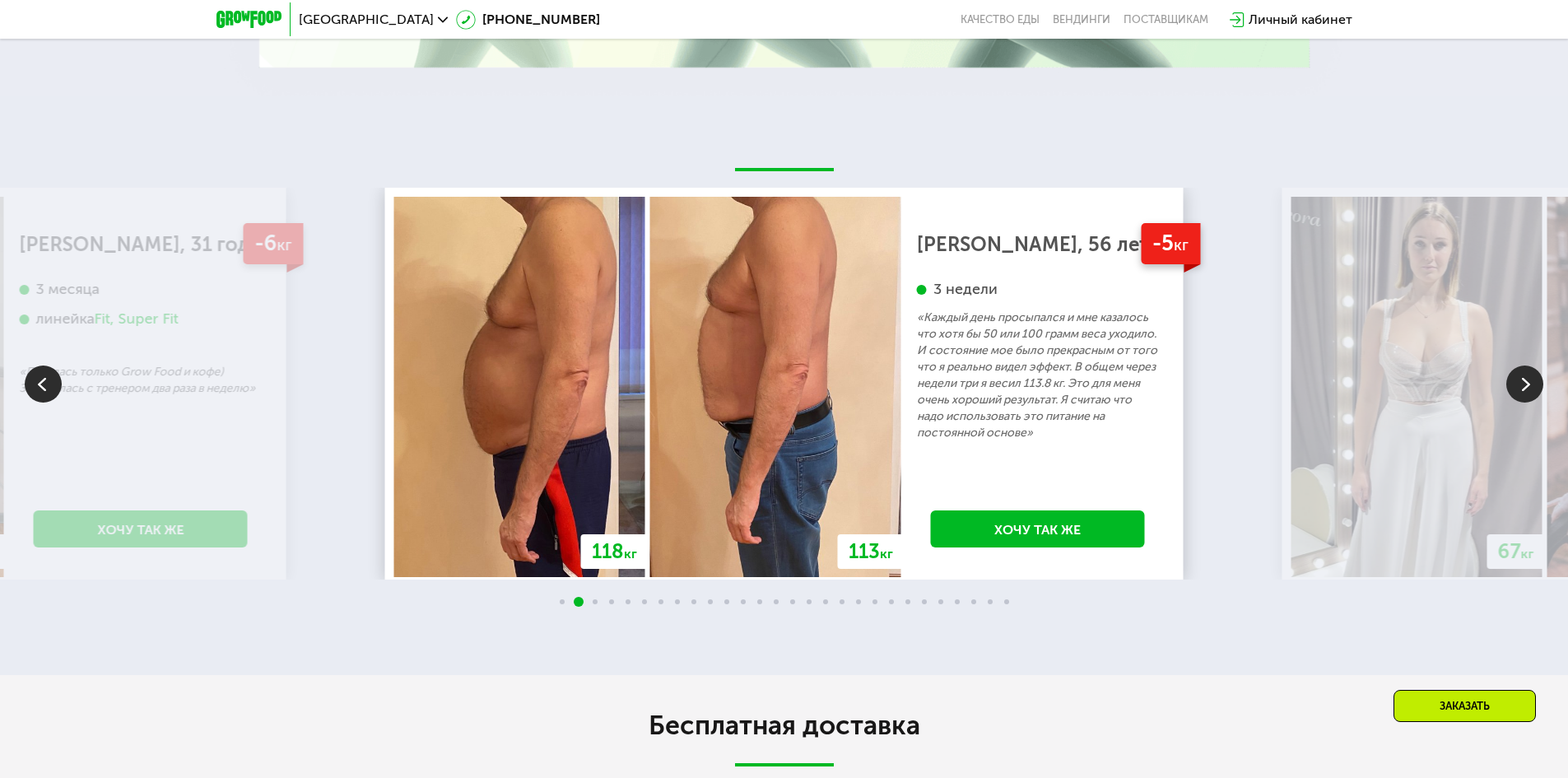
click at [1532, 394] on img at bounding box center [1524, 383] width 37 height 37
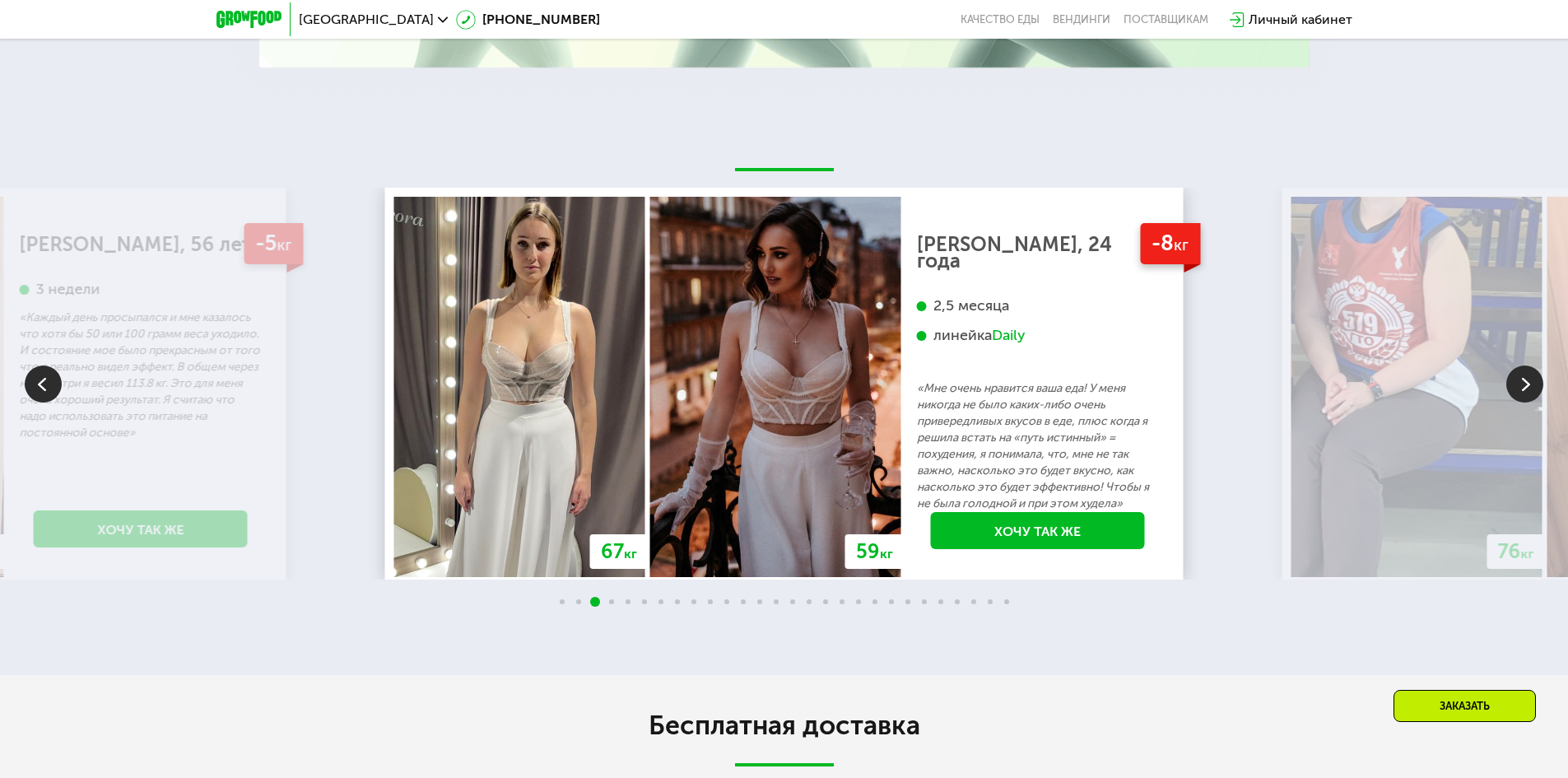
click at [1532, 394] on img at bounding box center [1524, 383] width 37 height 37
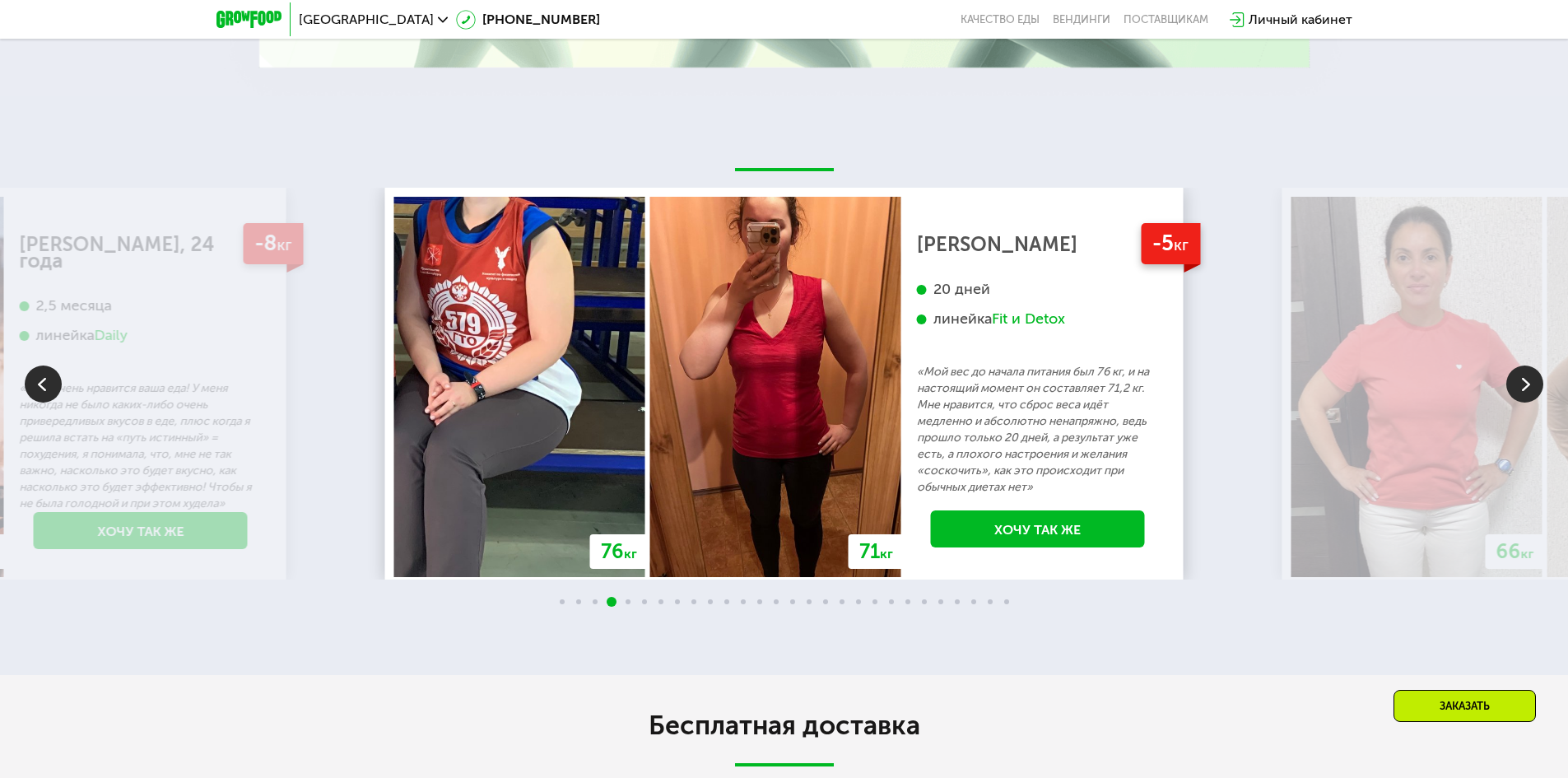
click at [1052, 326] on div "Fit и Detox" at bounding box center [1029, 319] width 74 height 19
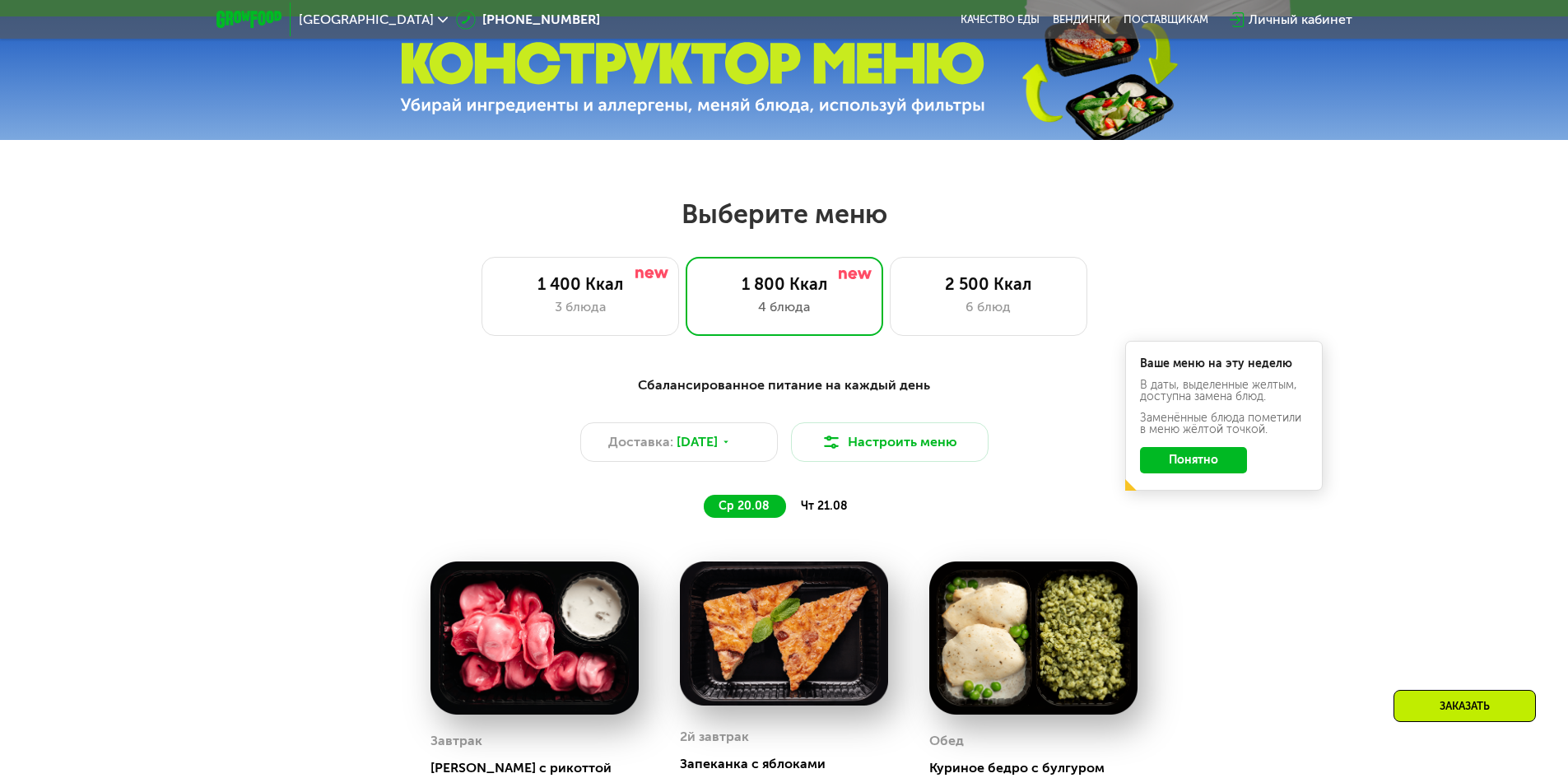
scroll to position [741, 0]
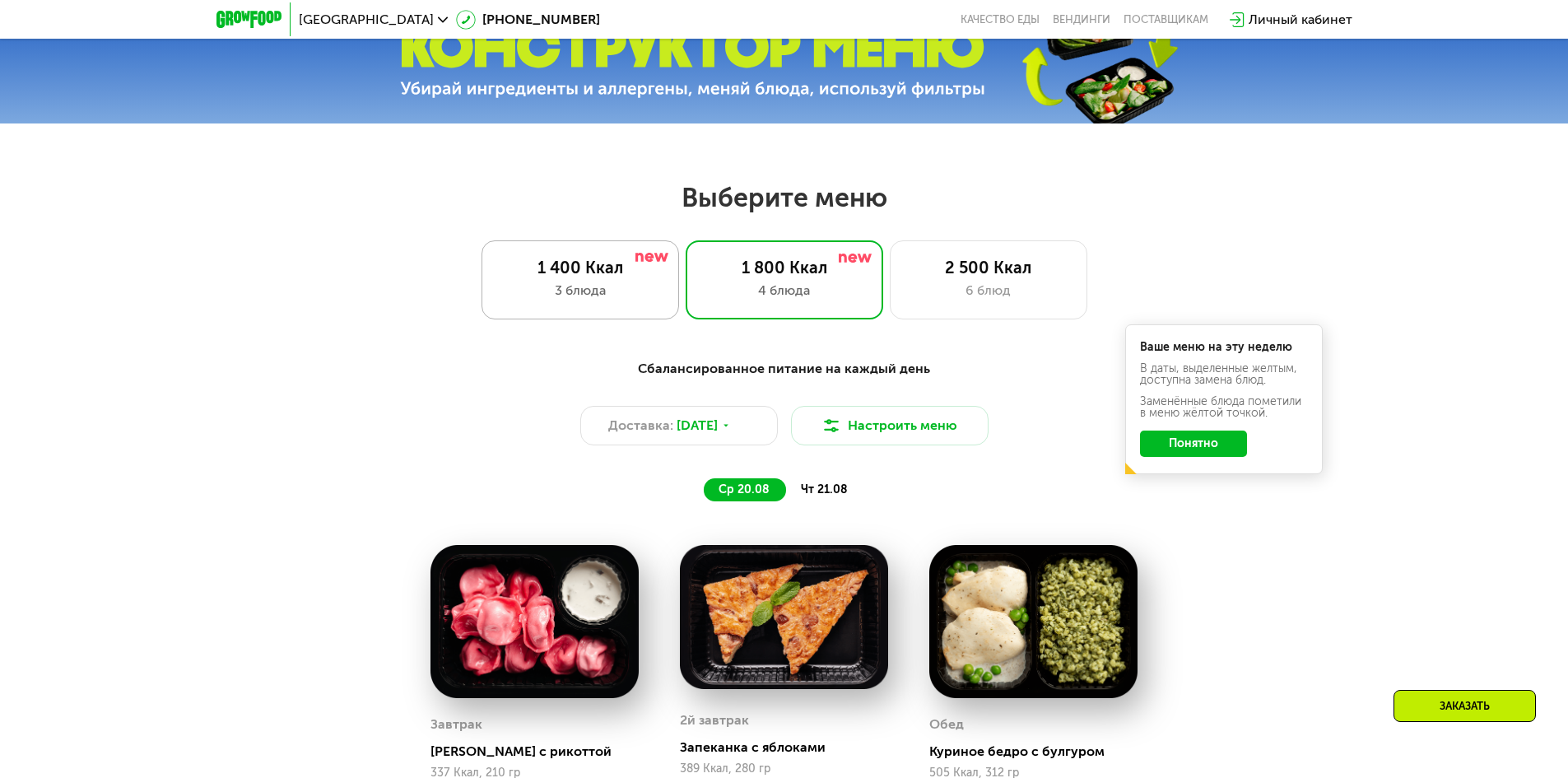
click at [614, 298] on div "3 блюда" at bounding box center [580, 291] width 163 height 20
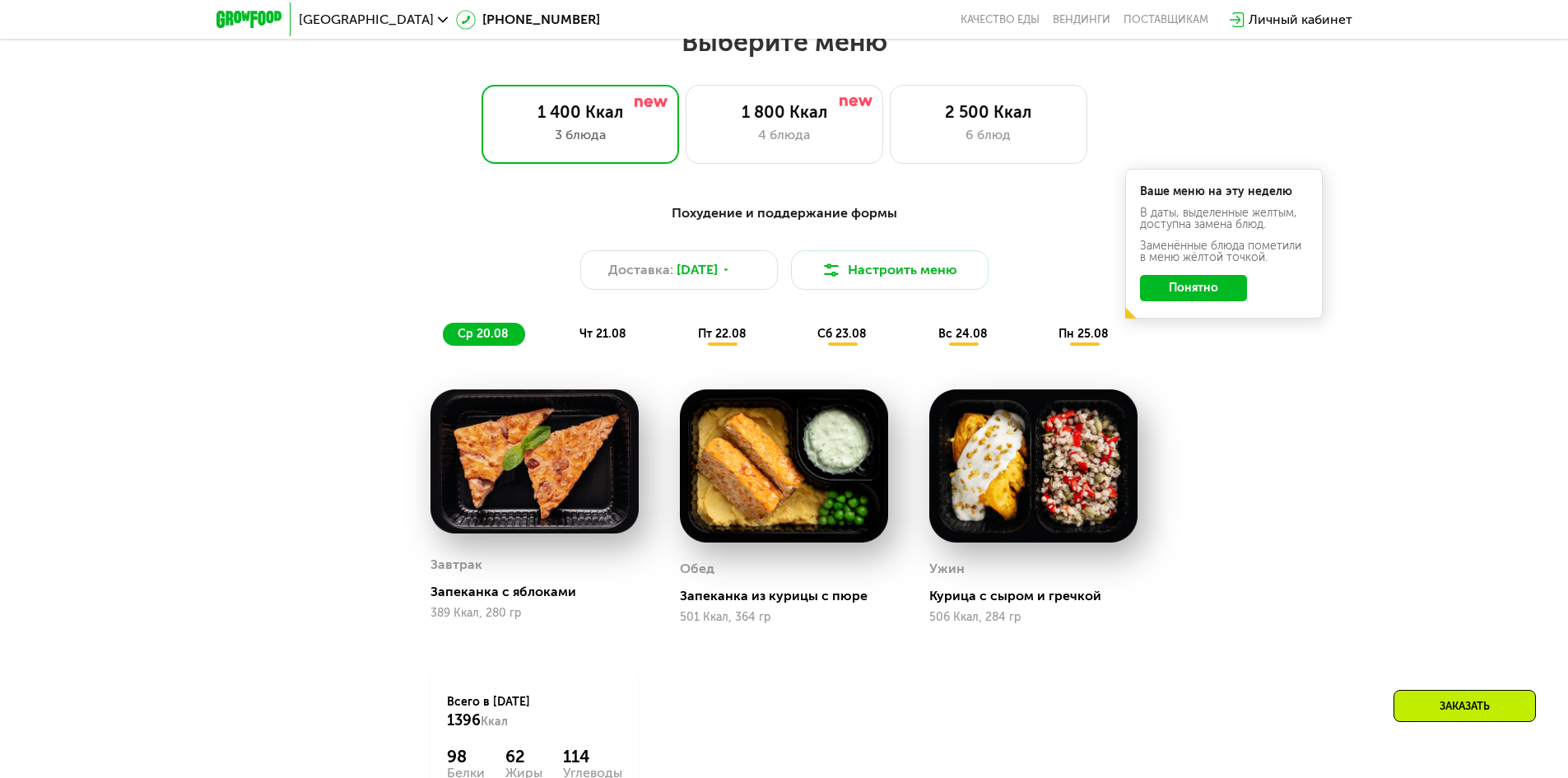
scroll to position [823, 0]
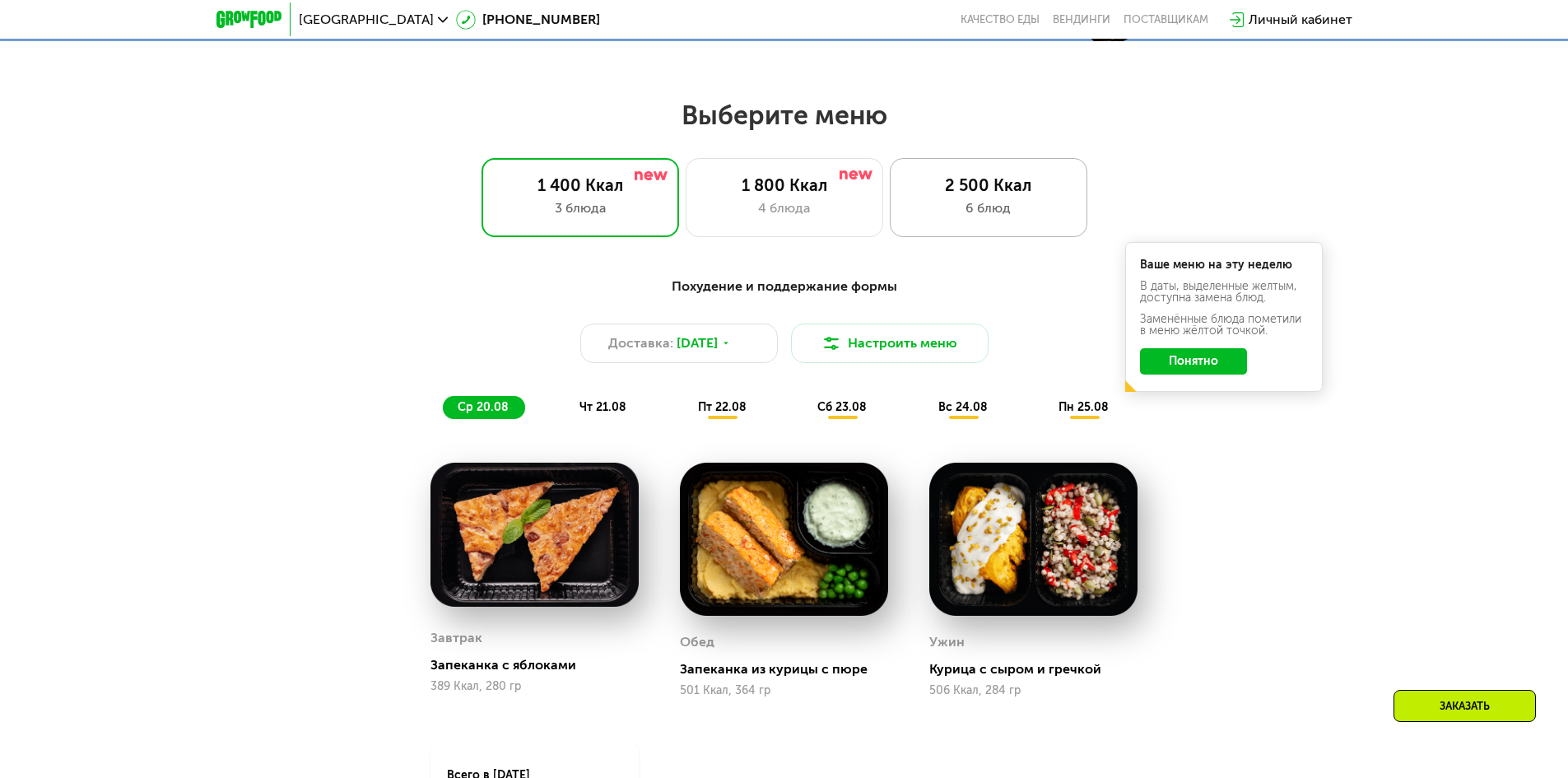
click at [1020, 213] on div "6 блюд" at bounding box center [989, 208] width 163 height 20
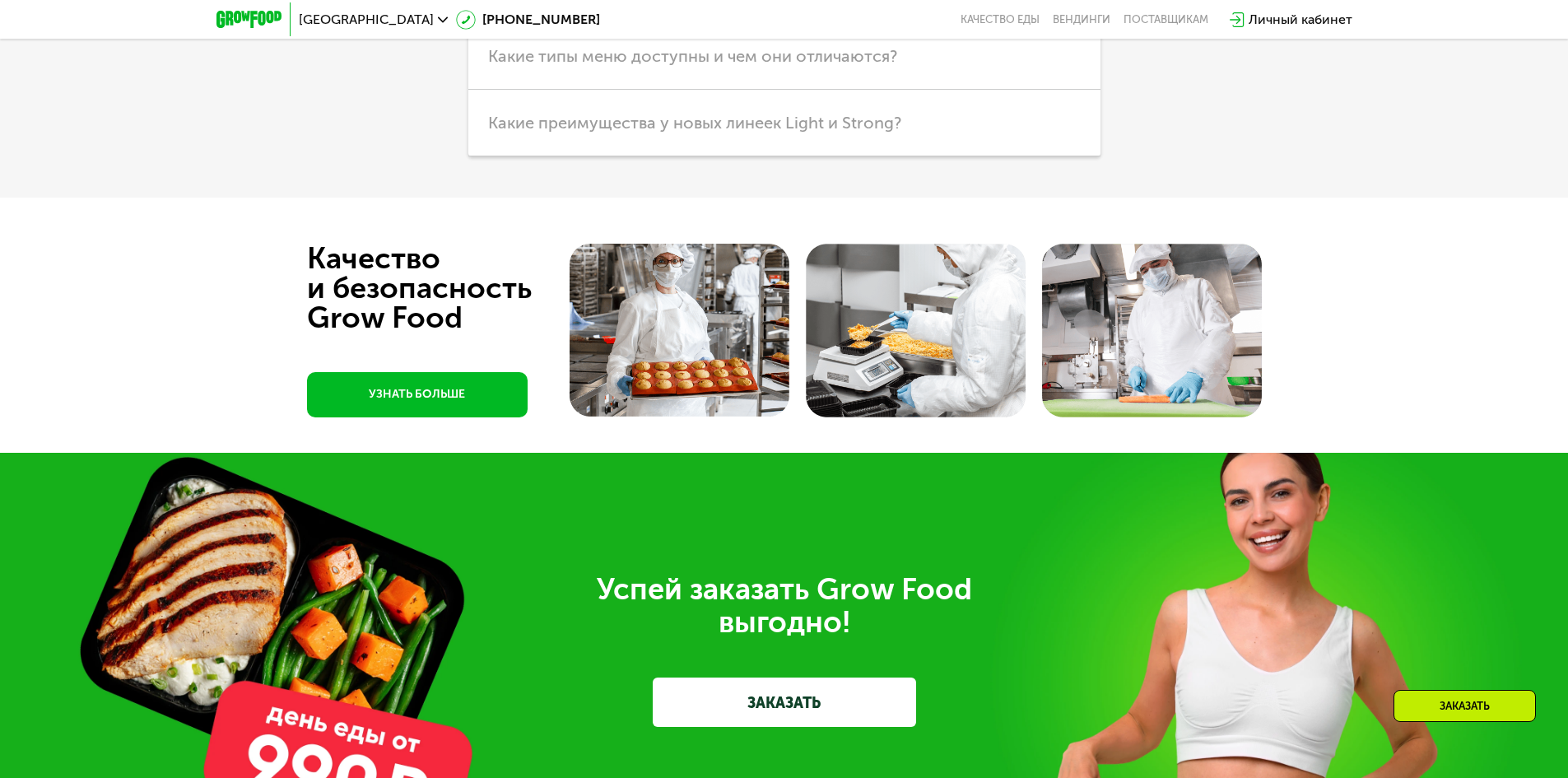
scroll to position [4611, 0]
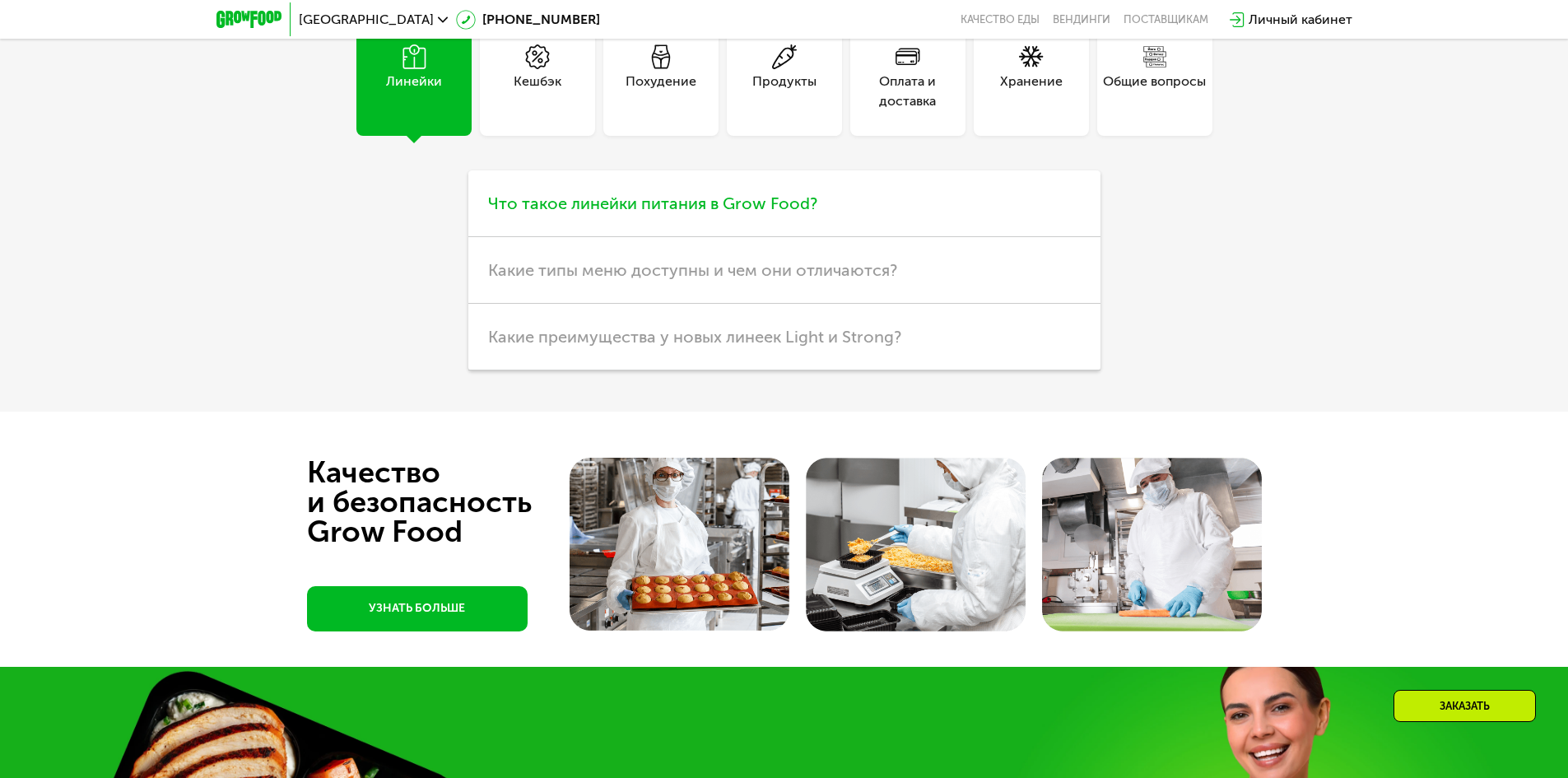
click at [609, 214] on span "Что такое линейки питания в Grow Food?" at bounding box center [652, 204] width 329 height 20
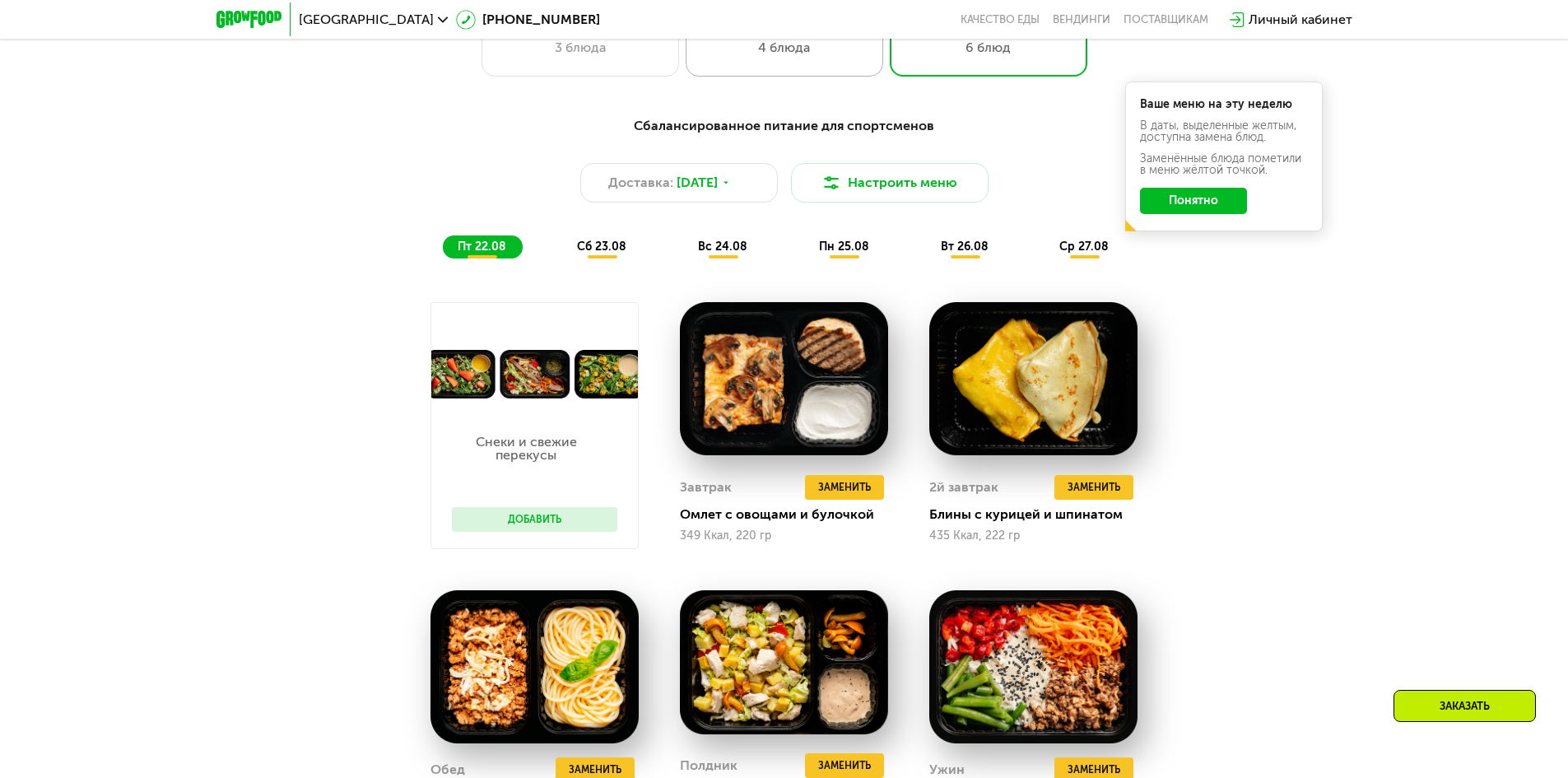
scroll to position [654, 0]
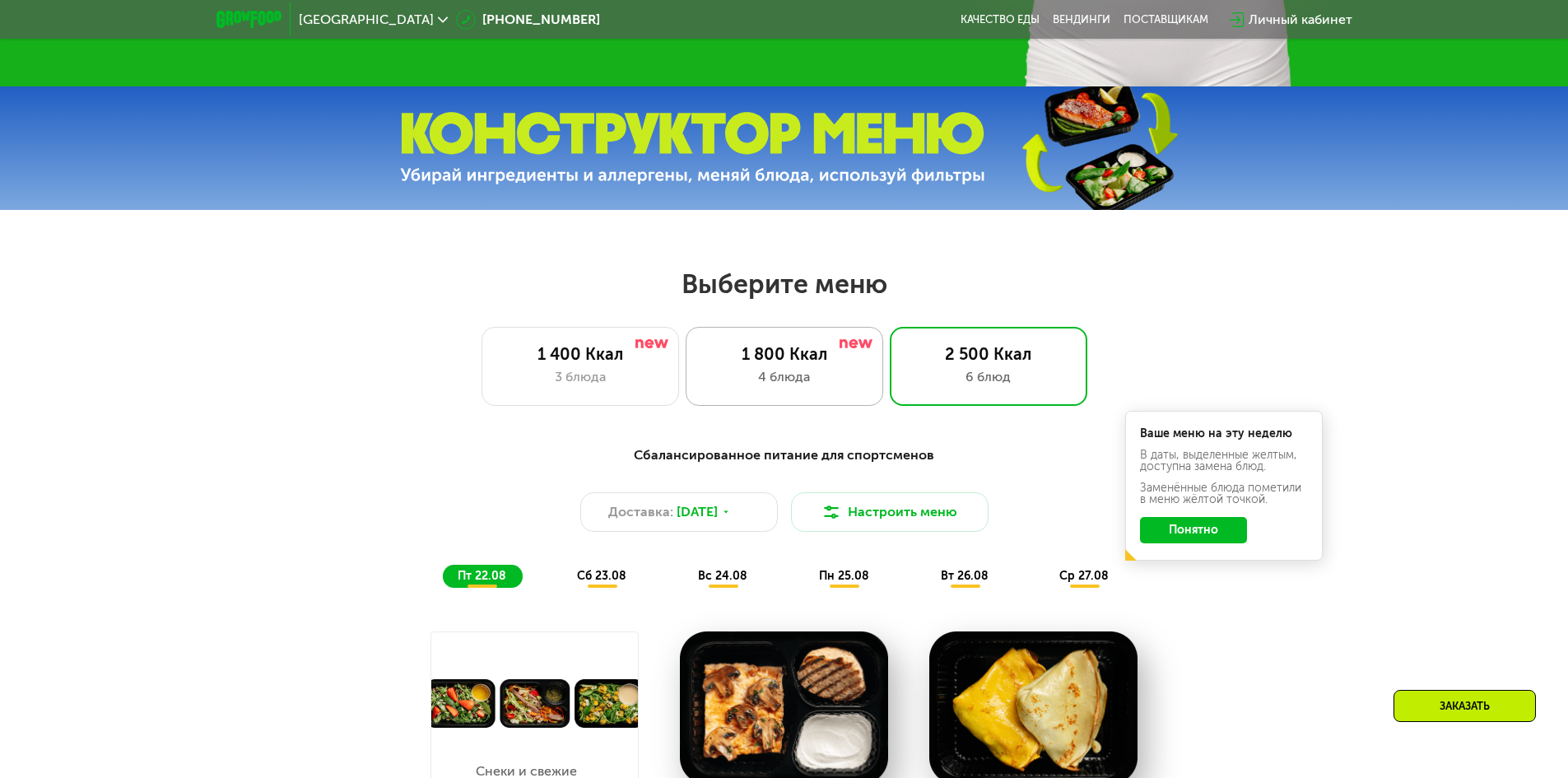
click at [890, 372] on div "1 800 Ккал 4 блюда" at bounding box center [989, 366] width 197 height 79
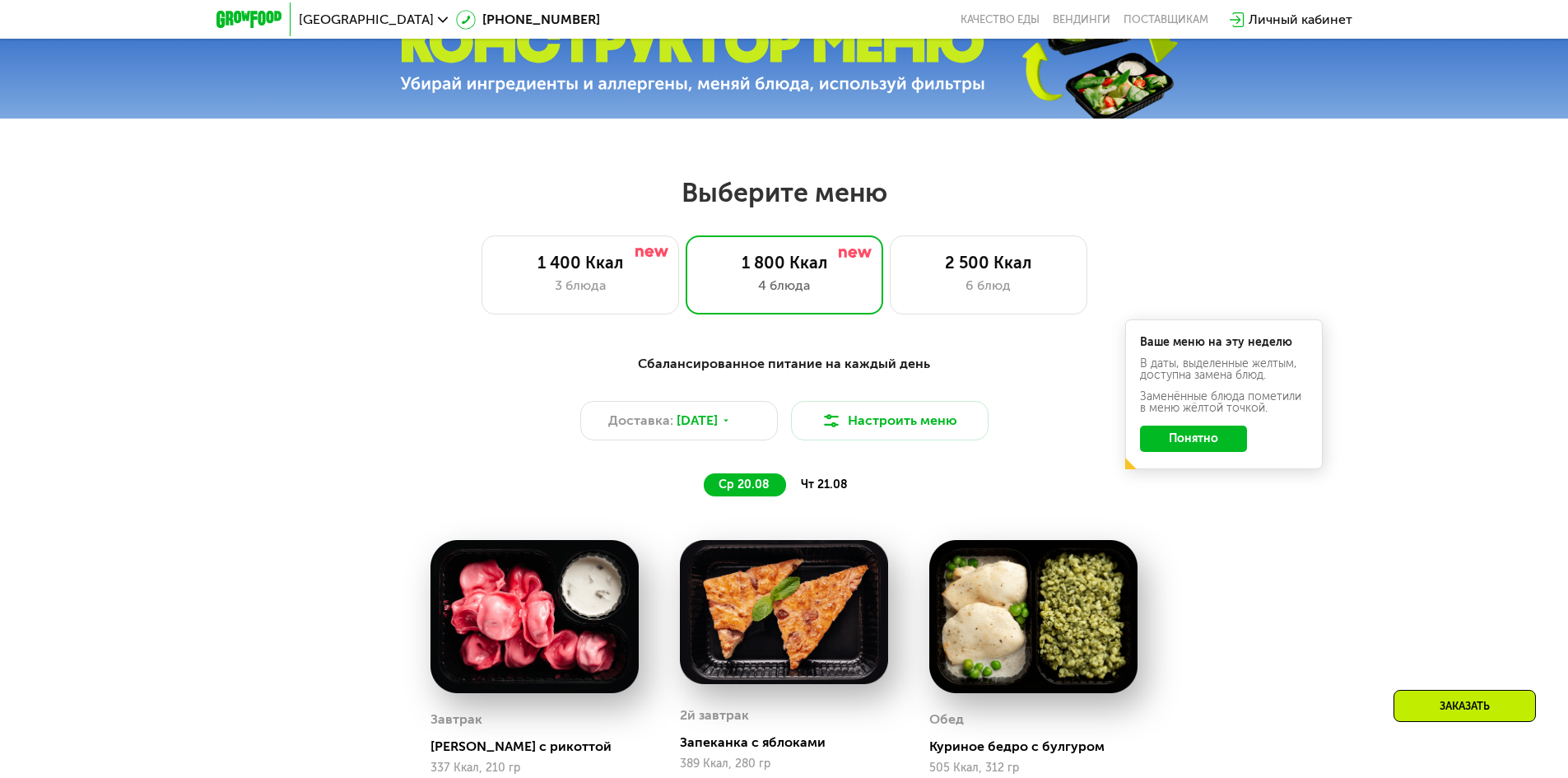
scroll to position [573, 0]
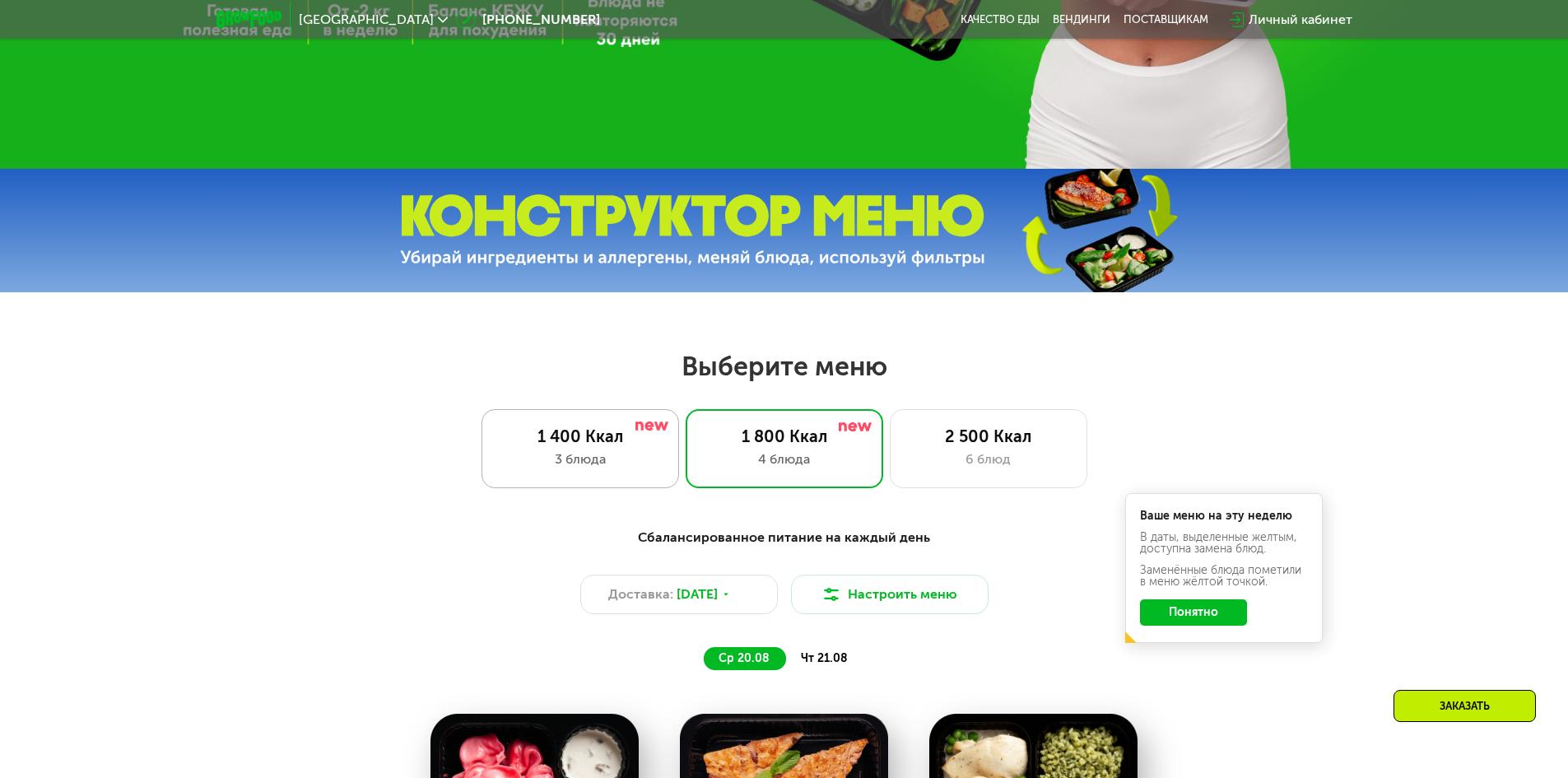
click at [579, 458] on div "3 блюда" at bounding box center [580, 459] width 163 height 20
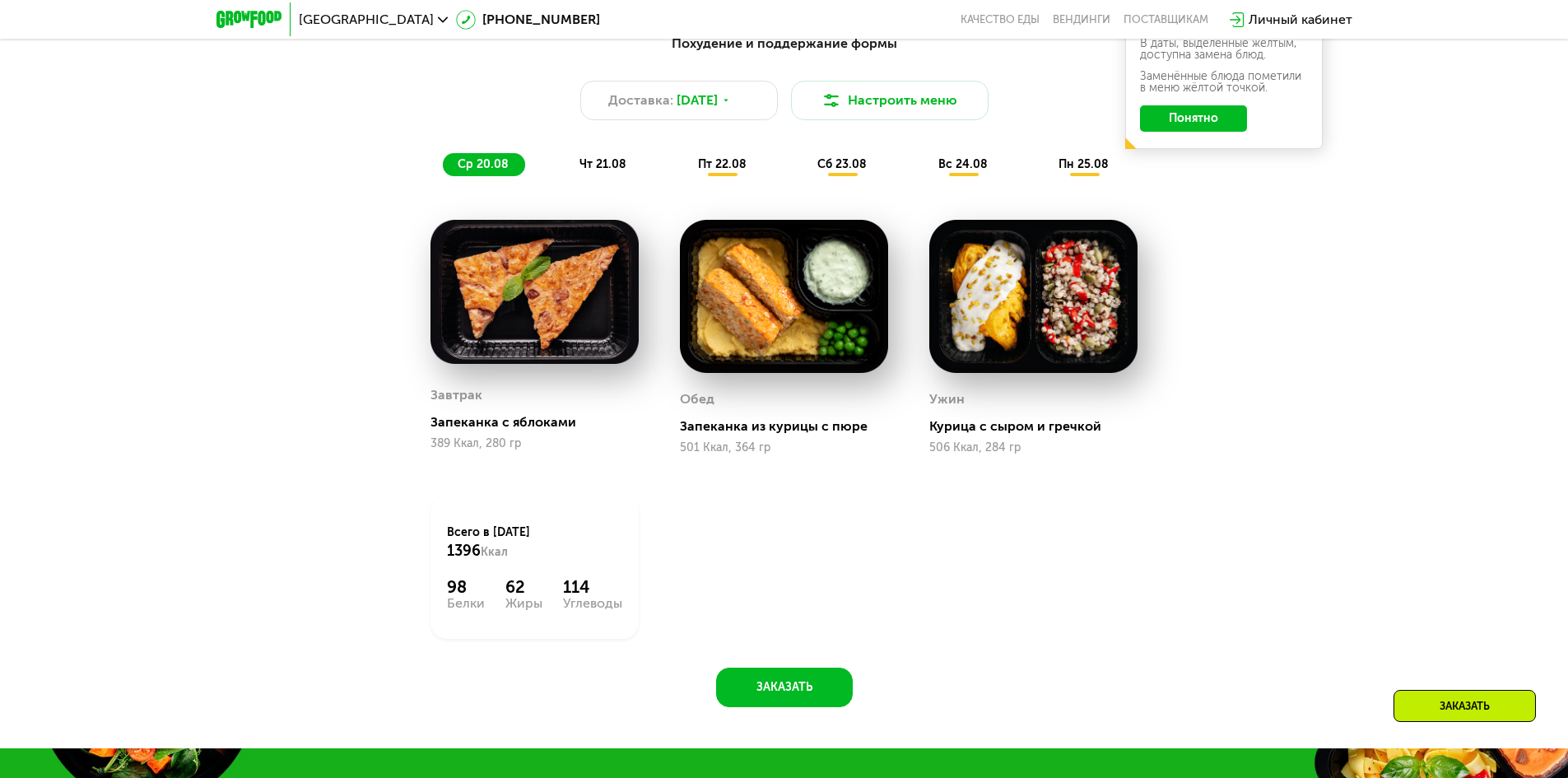
scroll to position [902, 0]
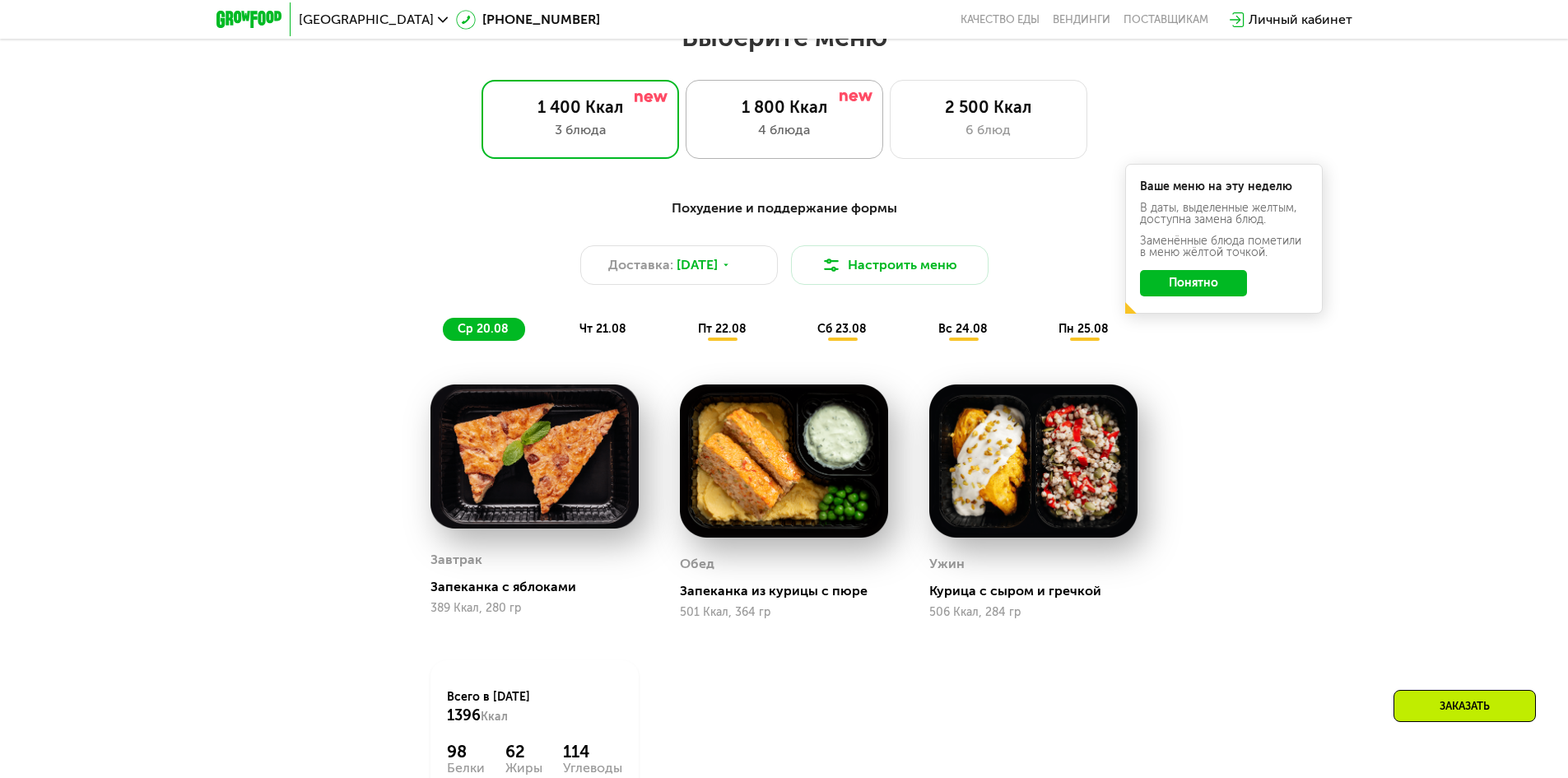
click at [766, 136] on div "4 блюда" at bounding box center [785, 130] width 163 height 20
